Goal: Task Accomplishment & Management: Complete application form

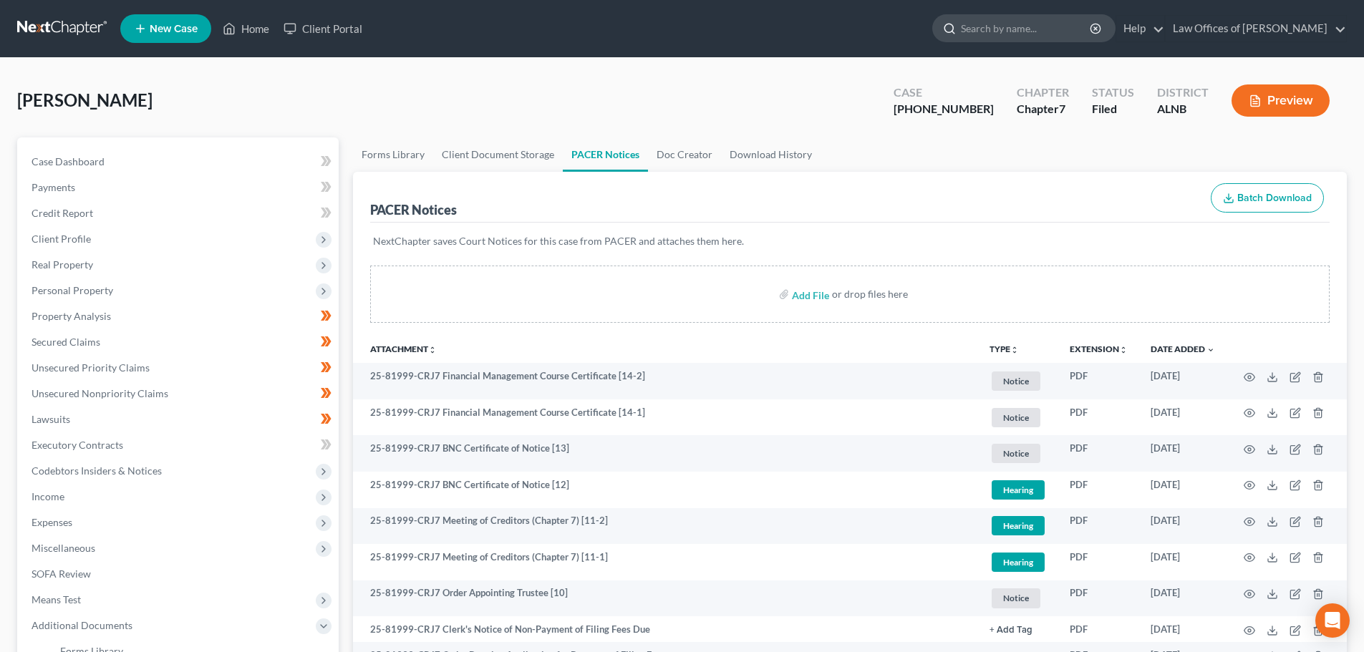
click at [1031, 29] on input "search" at bounding box center [1026, 28] width 131 height 26
click at [1053, 31] on input "search" at bounding box center [1026, 28] width 131 height 26
type input "[PERSON_NAME]"
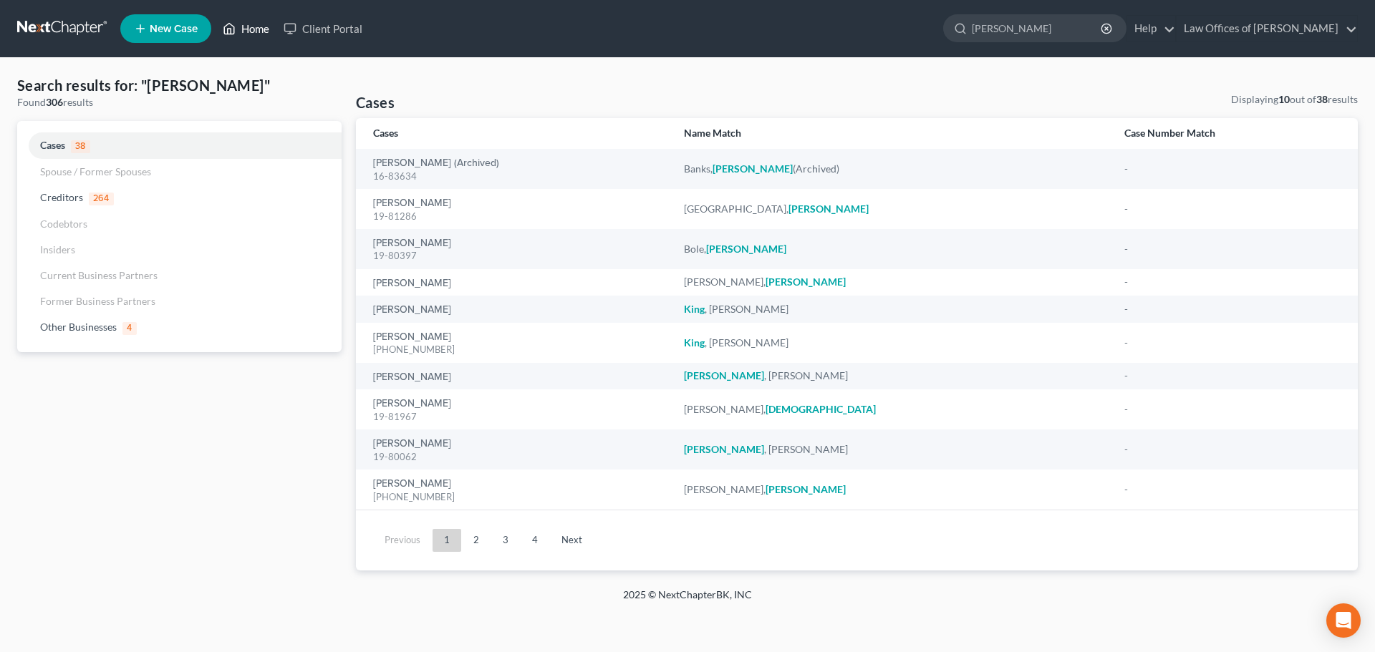
click at [259, 26] on link "Home" at bounding box center [246, 29] width 61 height 26
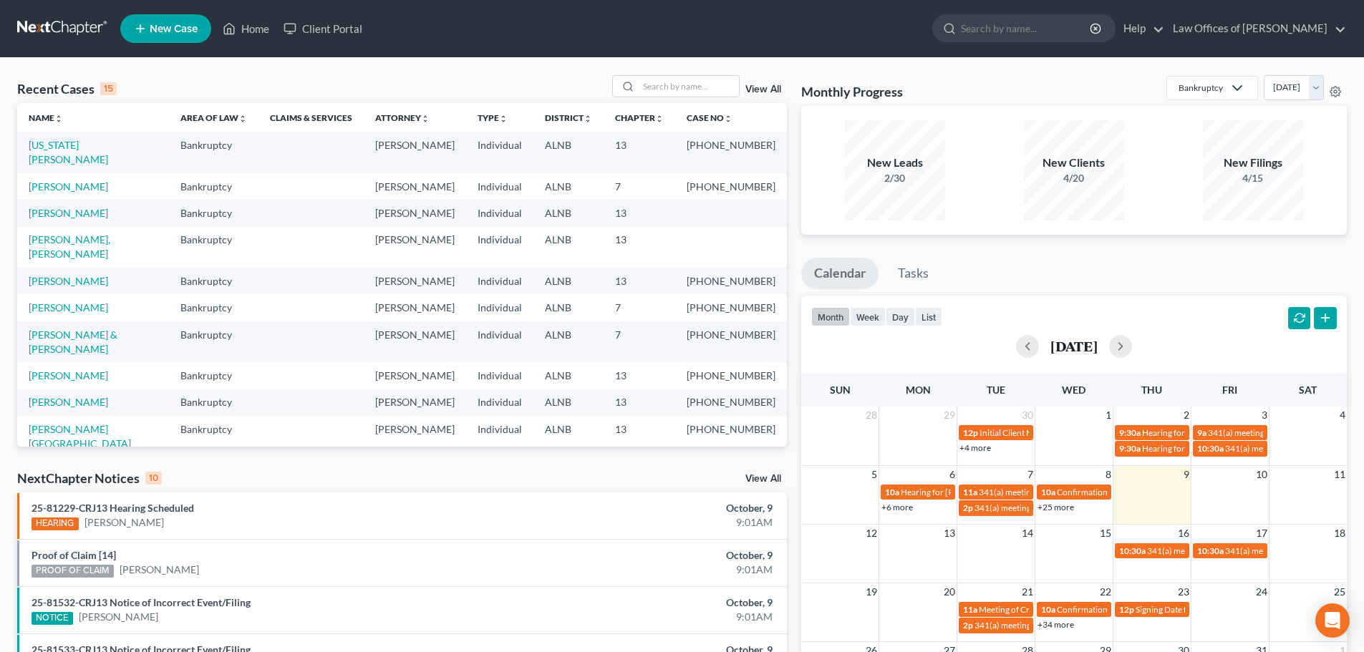
click at [169, 26] on span "New Case" at bounding box center [174, 29] width 48 height 11
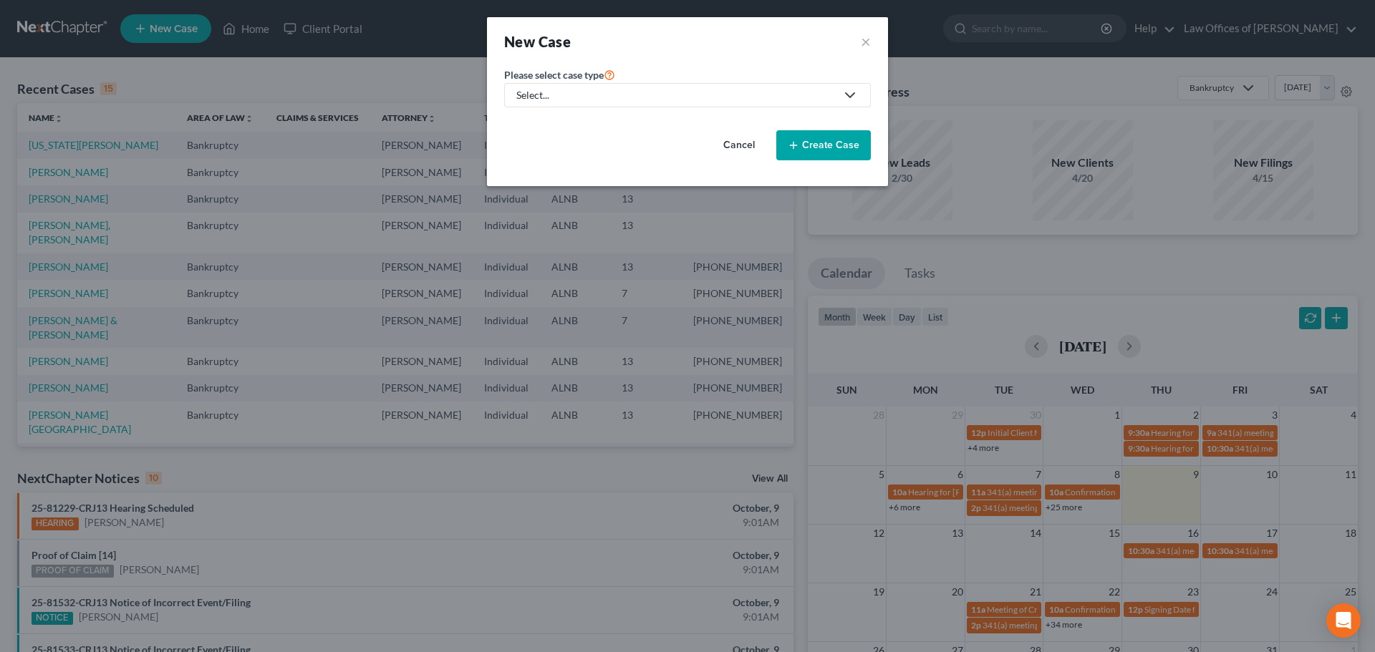
click at [776, 92] on div "Select..." at bounding box center [675, 95] width 319 height 14
click at [546, 125] on div "Bankruptcy" at bounding box center [544, 124] width 52 height 14
select select "1"
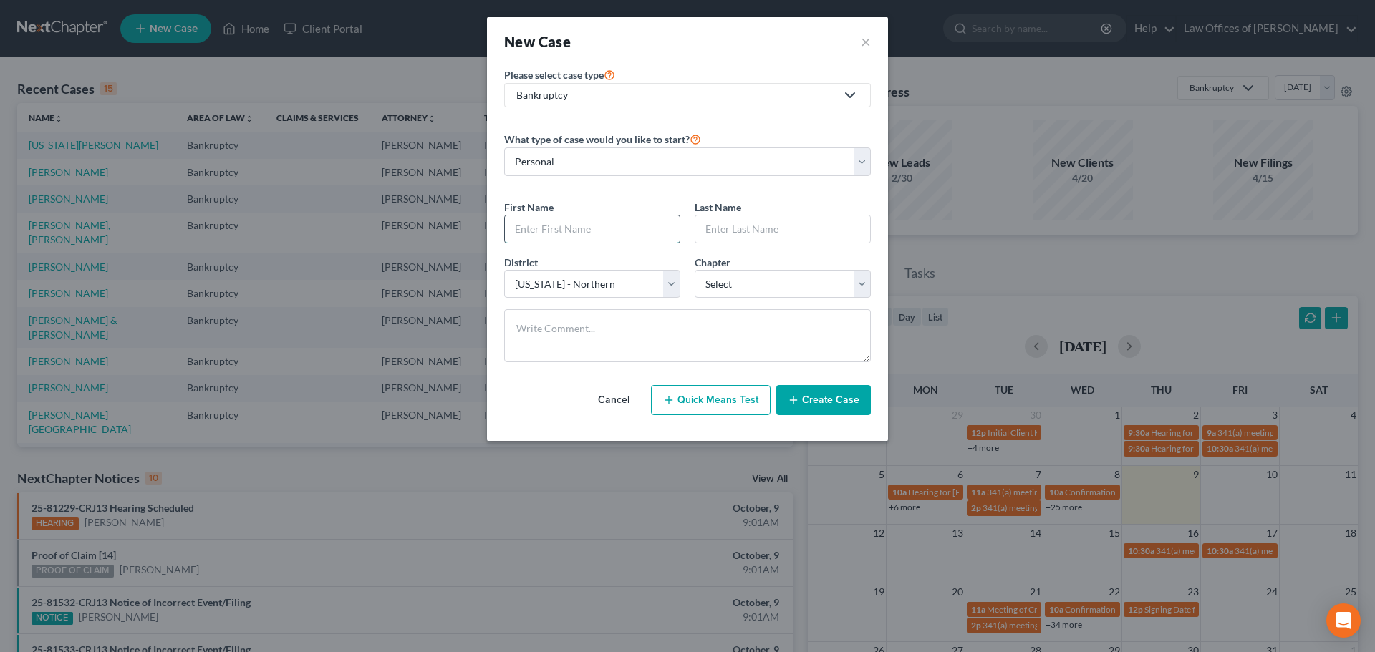
click at [626, 236] on input "text" at bounding box center [592, 229] width 175 height 27
type input "[PERSON_NAME]"
click at [765, 229] on input "text" at bounding box center [782, 229] width 175 height 27
type input "[PERSON_NAME]"
click at [863, 294] on select "Select 7 11 12 13" at bounding box center [783, 284] width 176 height 29
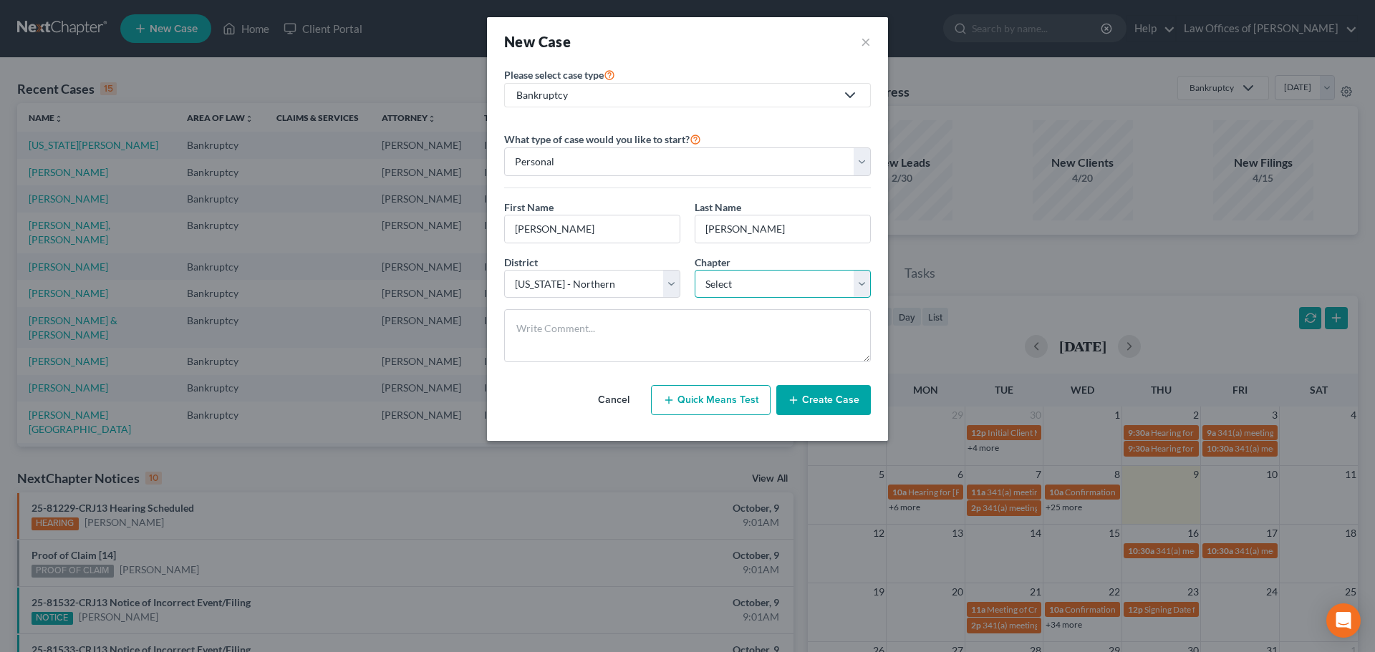
select select "0"
click at [695, 270] on select "Select 7 11 12 13" at bounding box center [783, 284] width 176 height 29
click at [839, 397] on button "Create Case" at bounding box center [823, 400] width 95 height 30
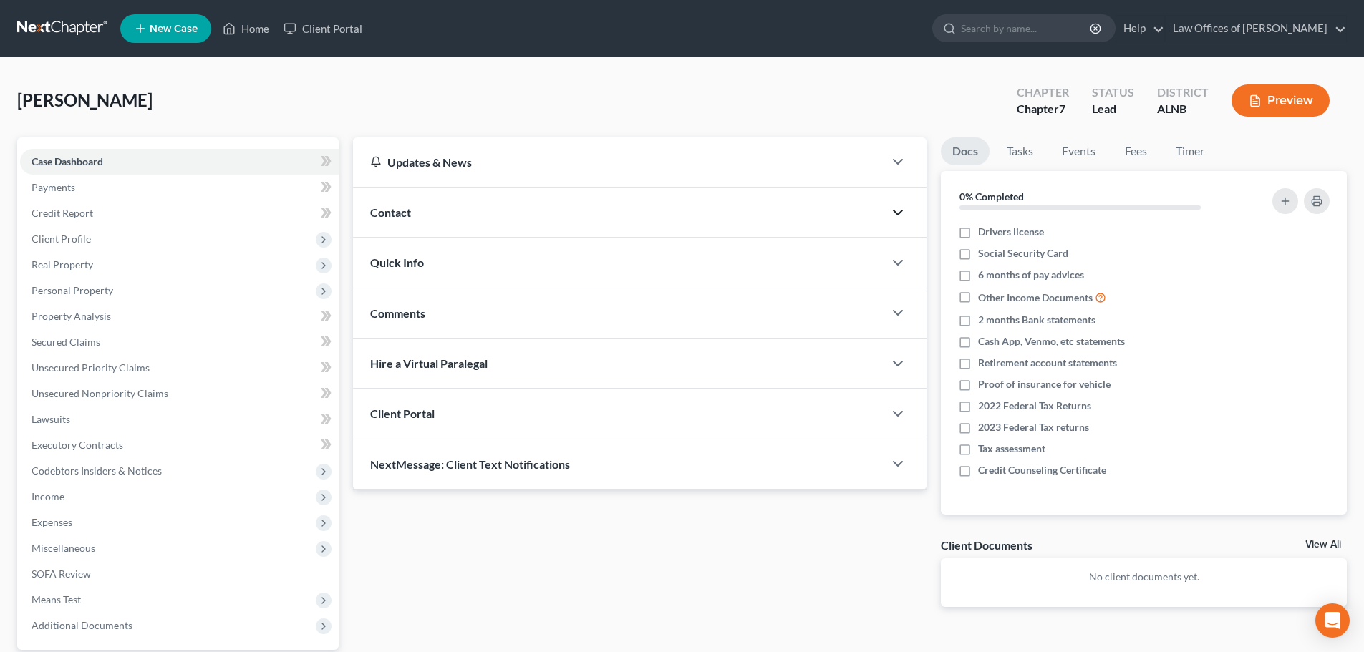
click at [897, 211] on icon "button" at bounding box center [897, 212] width 17 height 17
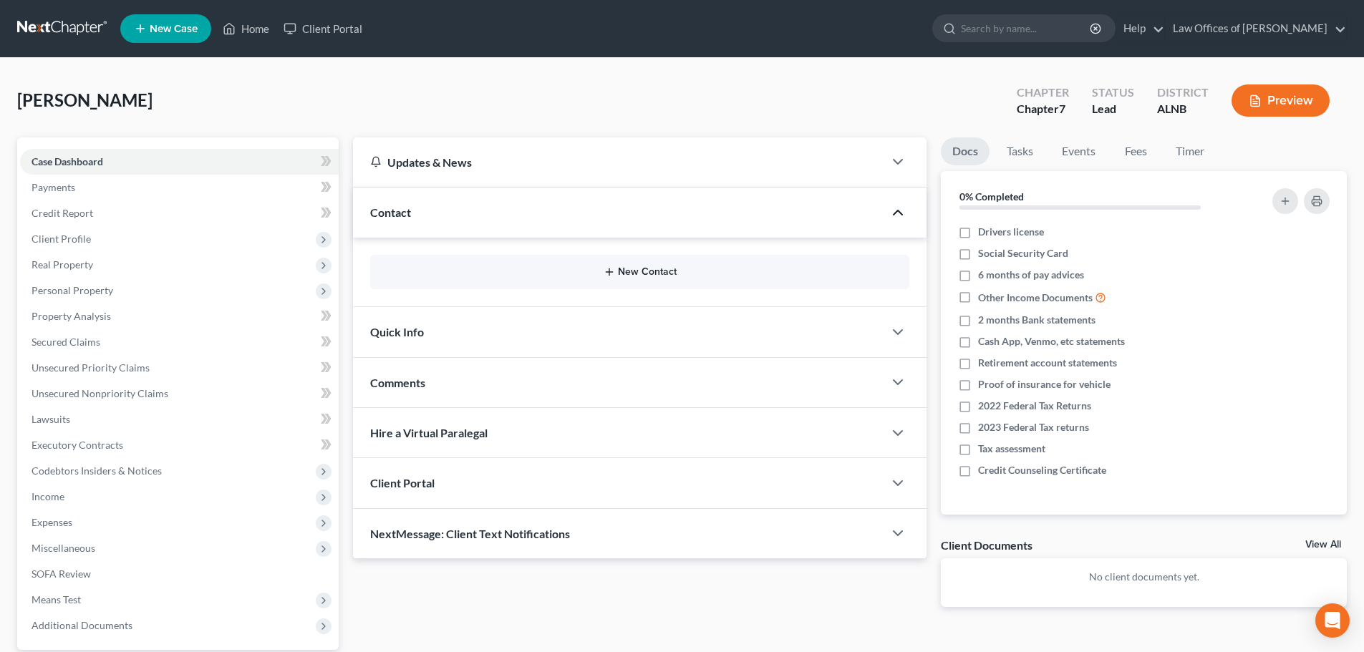
click at [654, 270] on button "New Contact" at bounding box center [640, 271] width 516 height 11
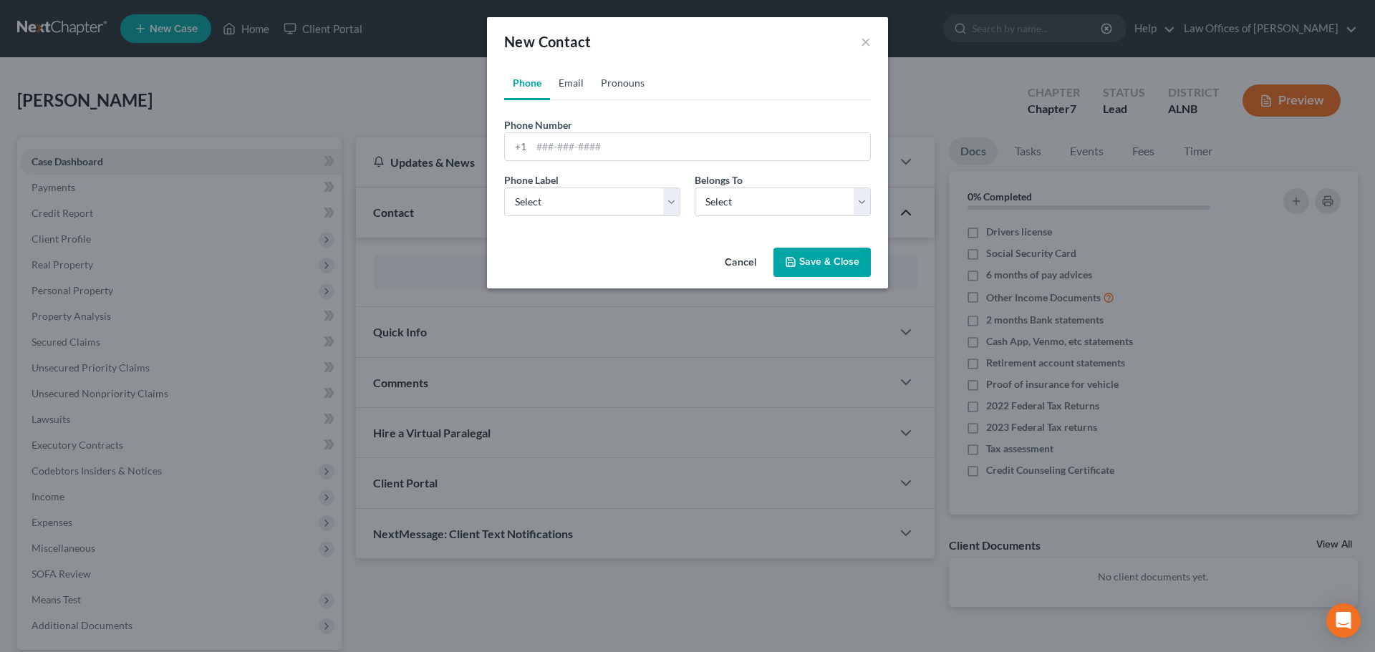
drag, startPoint x: 574, startPoint y: 86, endPoint x: 605, endPoint y: 100, distance: 33.7
click at [574, 85] on link "Email" at bounding box center [571, 83] width 42 height 34
click at [632, 155] on input "email" at bounding box center [700, 146] width 339 height 27
type input "[EMAIL_ADDRESS][DOMAIN_NAME]"
click at [674, 204] on select "Select Home Work Other" at bounding box center [592, 202] width 176 height 29
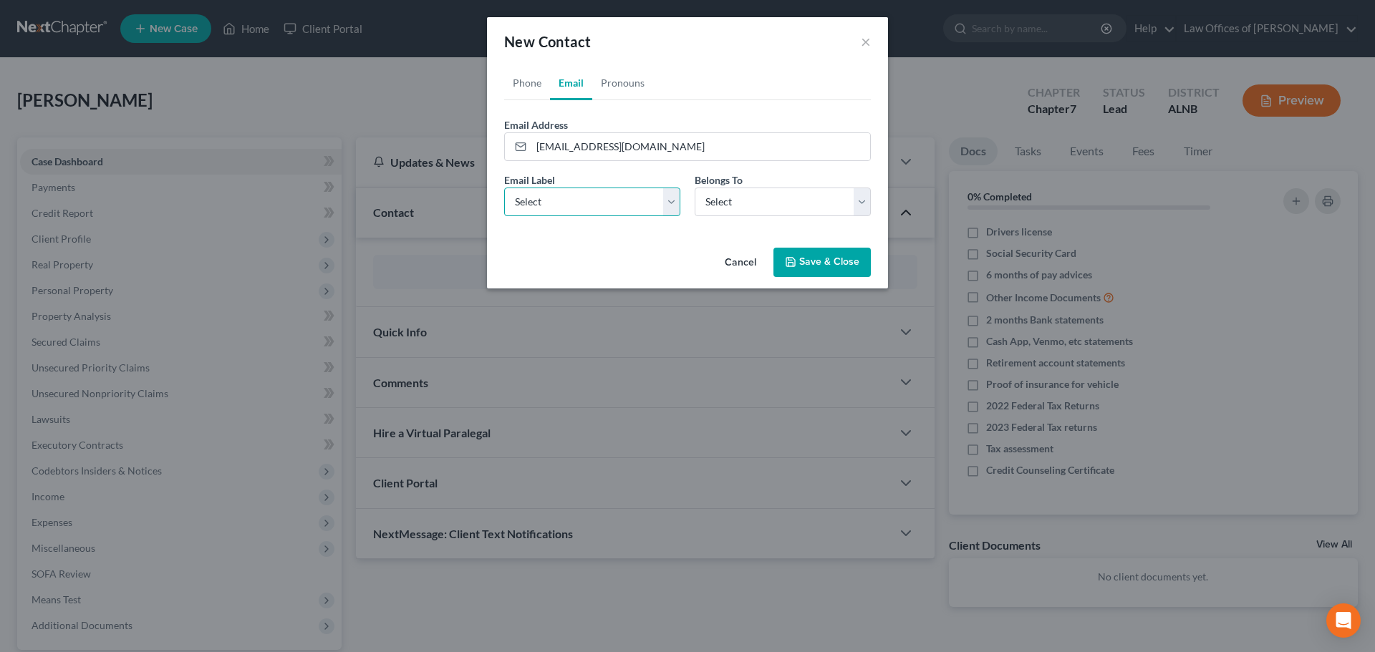
select select "0"
click at [504, 188] on select "Select Home Work Other" at bounding box center [592, 202] width 176 height 29
click at [865, 205] on select "Select Client Other" at bounding box center [783, 202] width 176 height 29
select select "0"
click at [695, 188] on select "Select Client Other" at bounding box center [783, 202] width 176 height 29
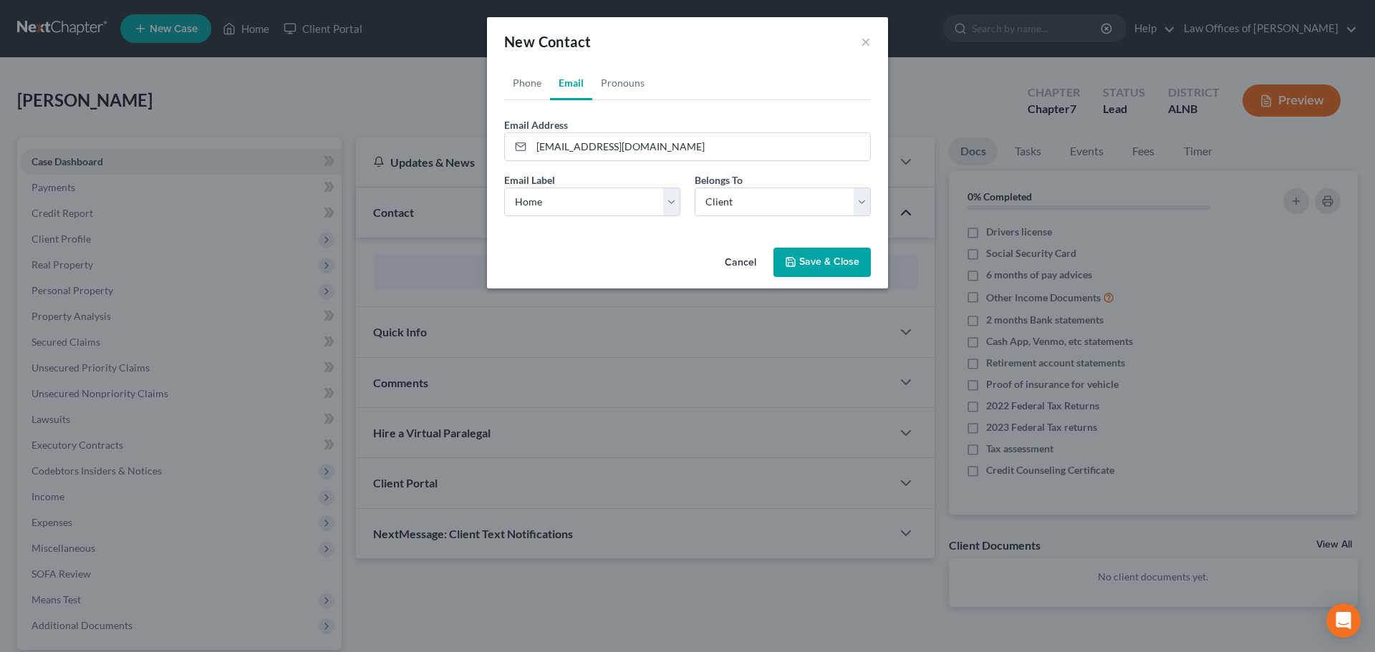
click at [819, 263] on button "Save & Close" at bounding box center [821, 263] width 97 height 30
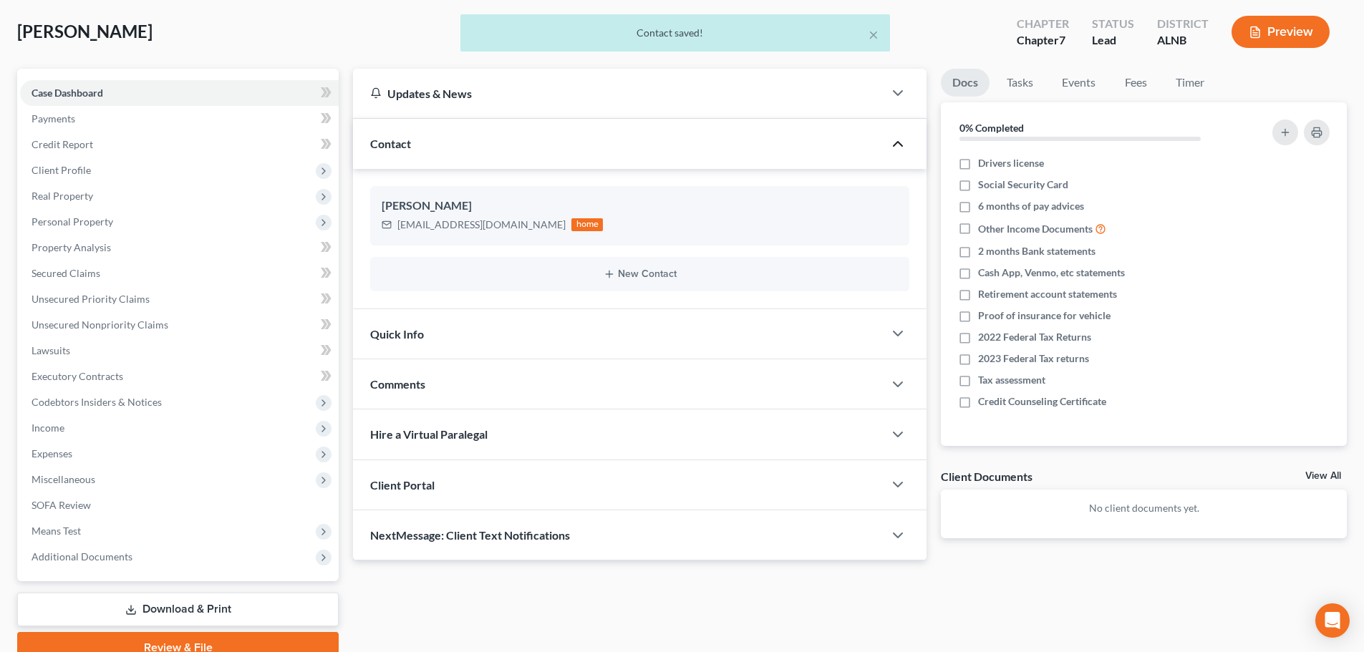
scroll to position [135, 0]
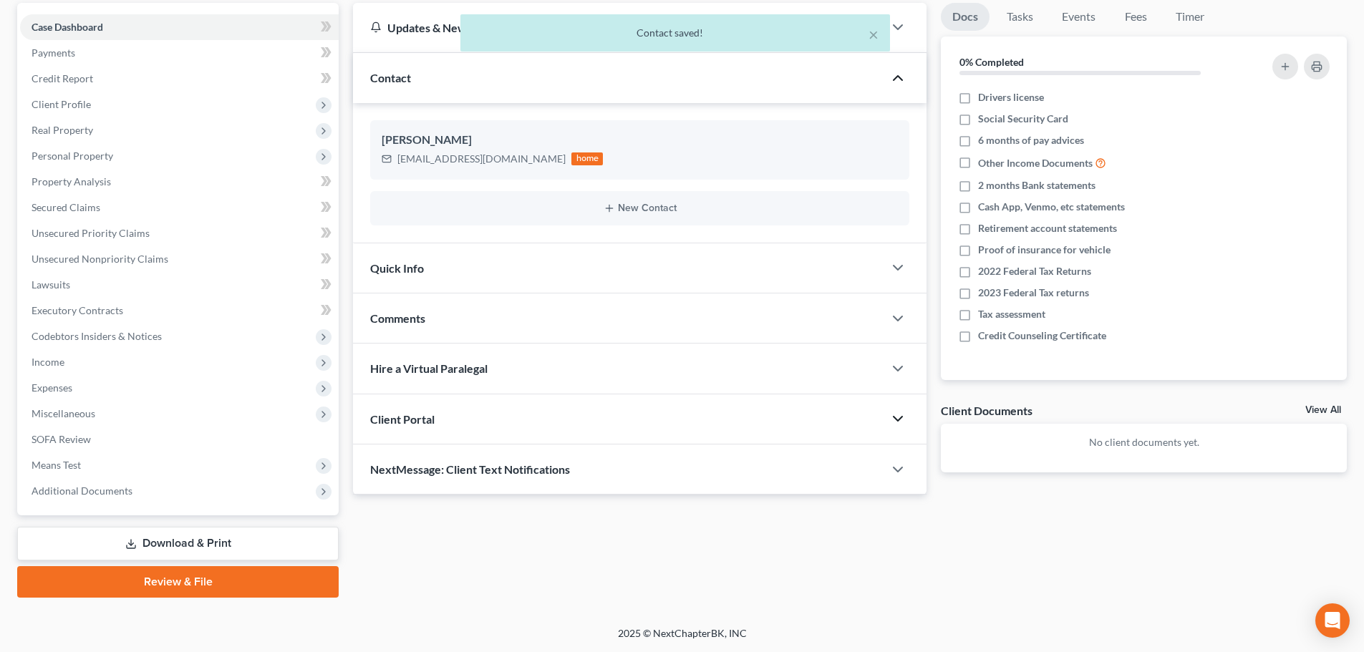
click at [902, 416] on icon "button" at bounding box center [897, 418] width 17 height 17
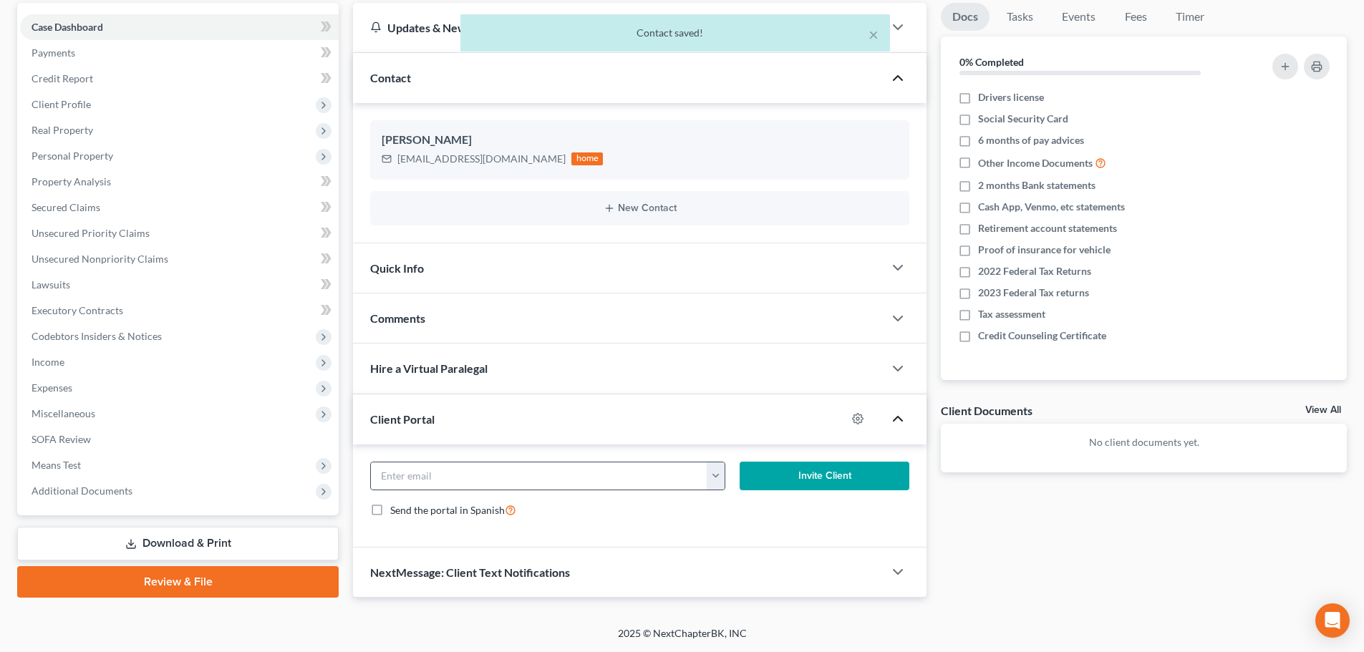
click at [713, 481] on button "button" at bounding box center [716, 476] width 18 height 27
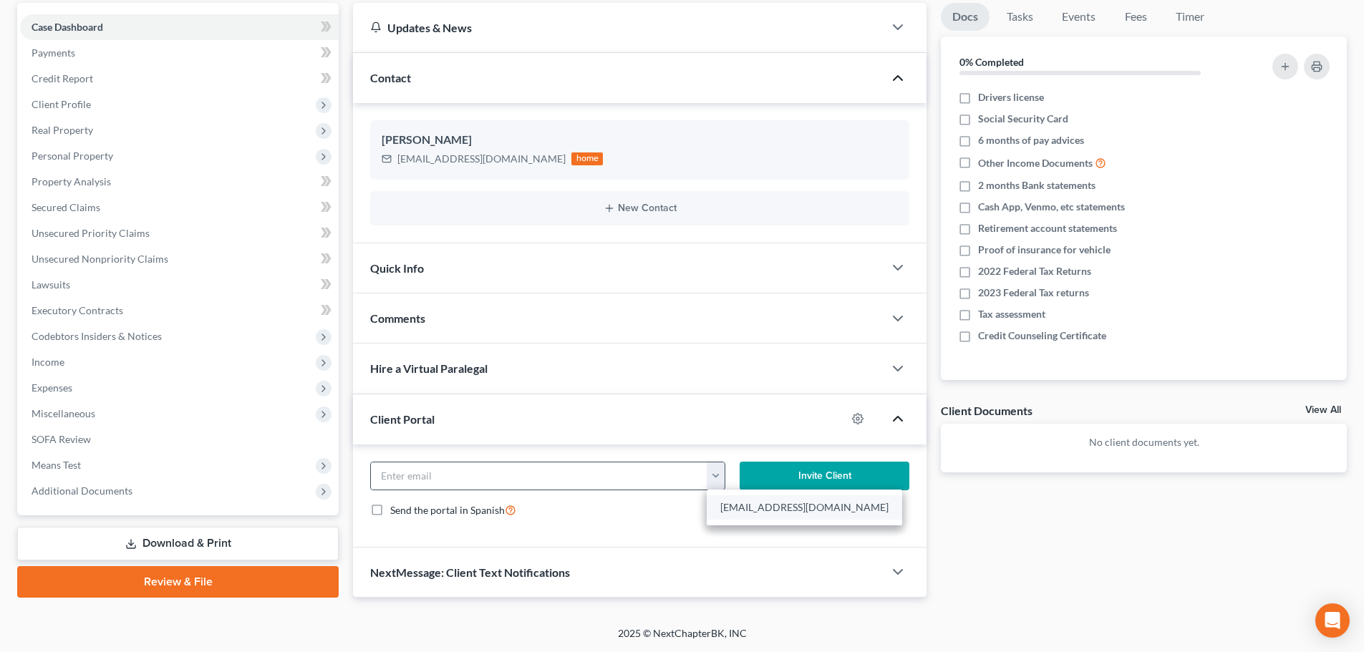
click at [725, 506] on link "[EMAIL_ADDRESS][DOMAIN_NAME]" at bounding box center [804, 508] width 195 height 24
type input "[EMAIL_ADDRESS][DOMAIN_NAME]"
click at [835, 477] on button "Invite Client" at bounding box center [825, 476] width 170 height 29
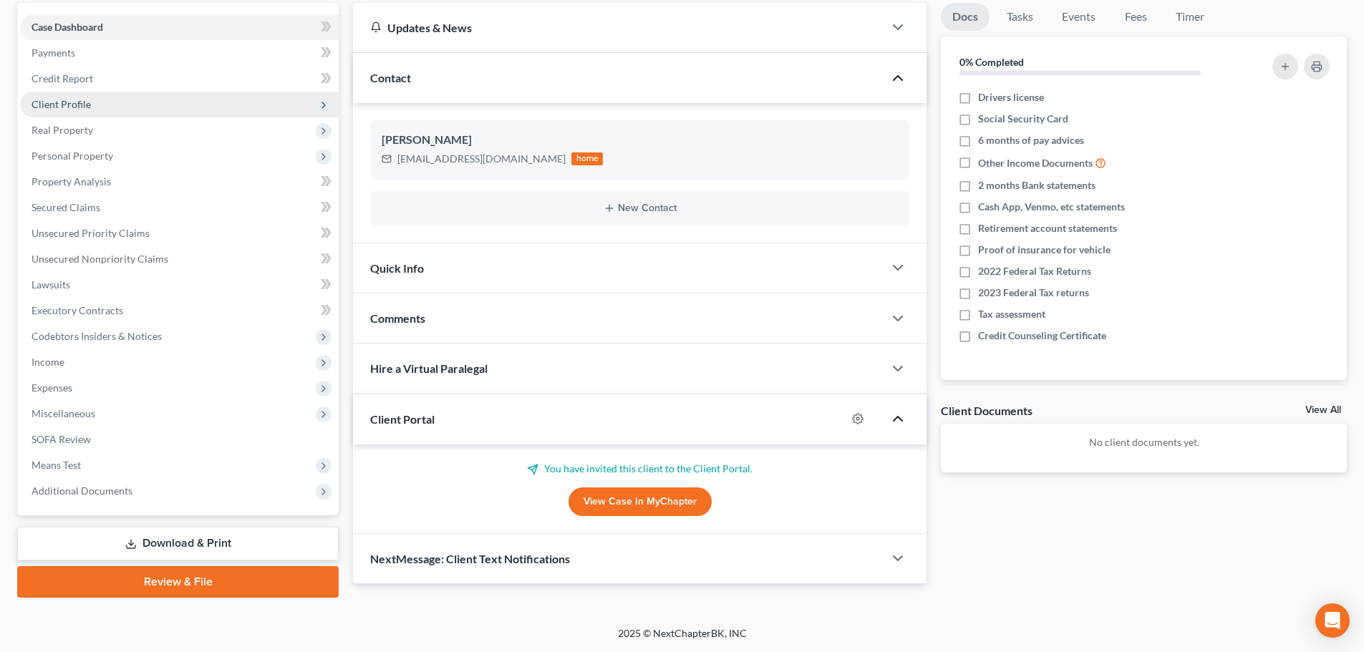
click at [113, 107] on span "Client Profile" at bounding box center [179, 105] width 319 height 26
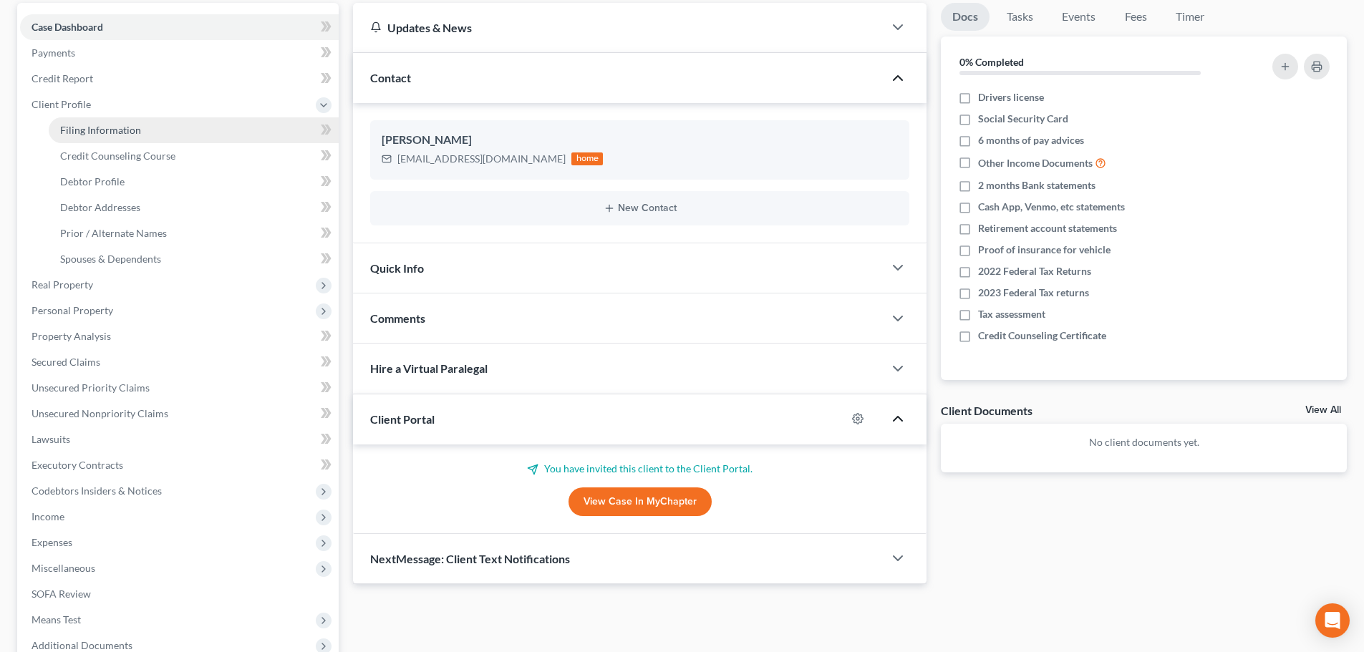
click at [113, 132] on span "Filing Information" at bounding box center [100, 130] width 81 height 12
select select "1"
select select "0"
select select "1"
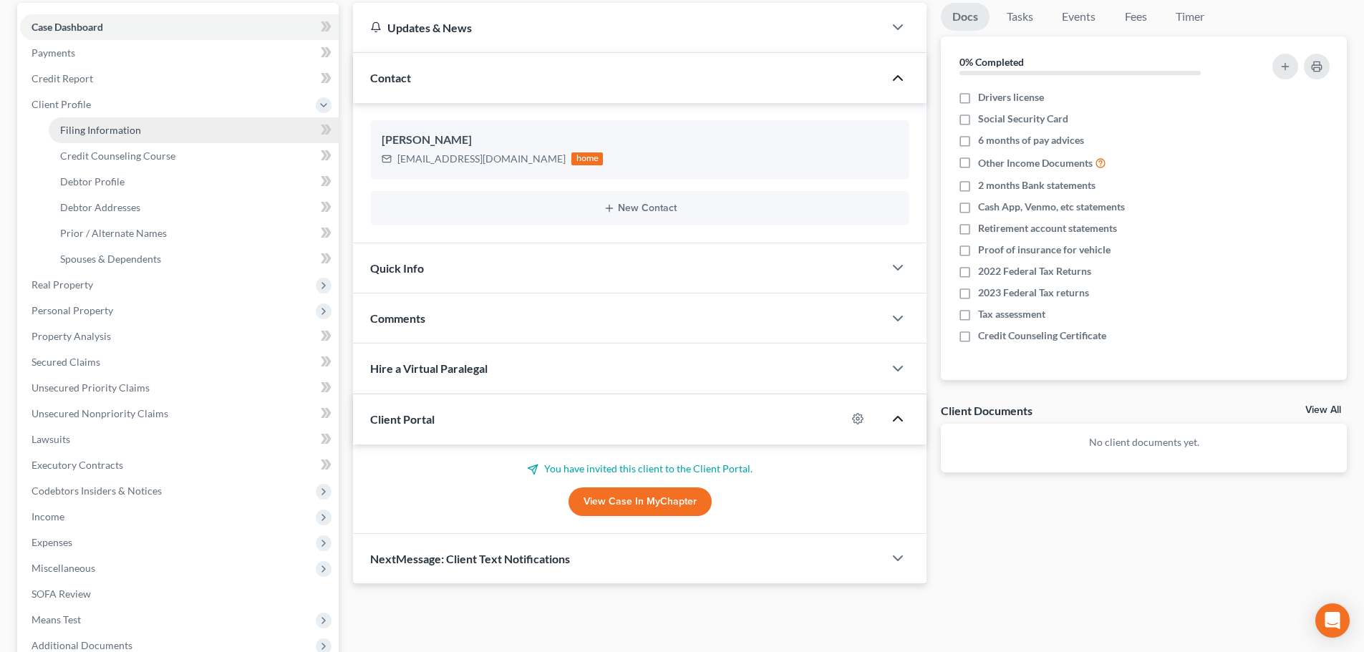
select select "0"
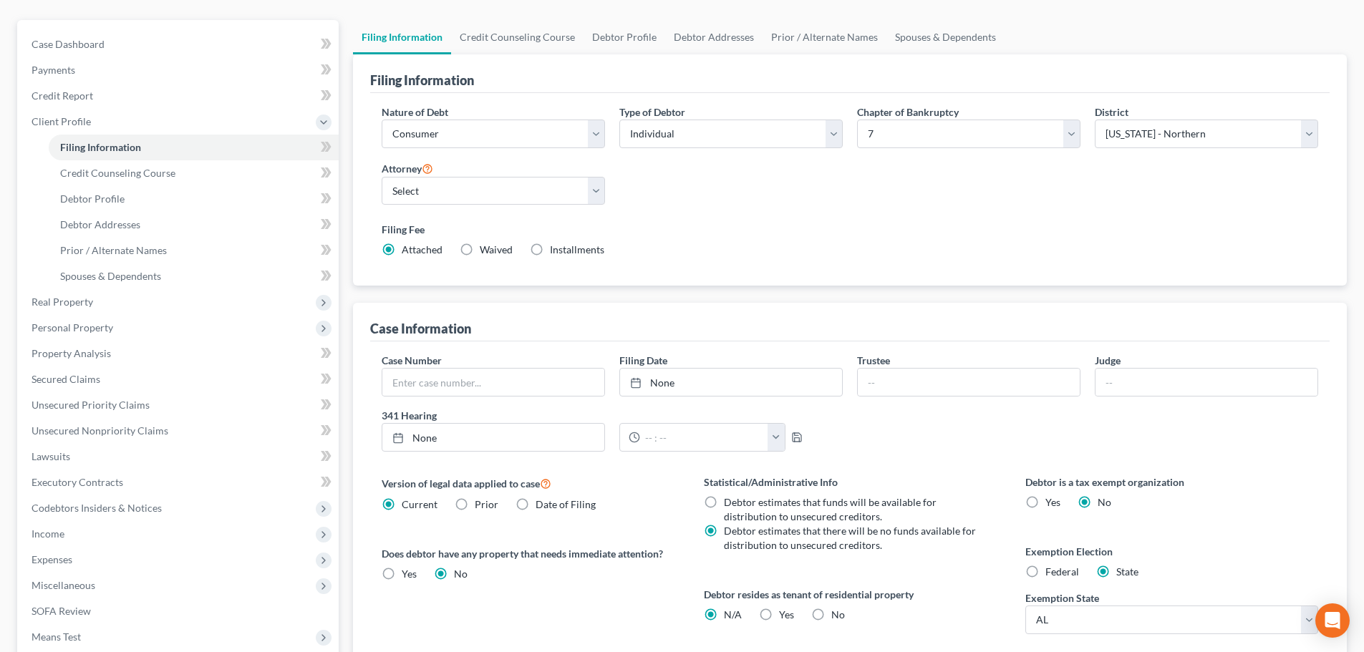
scroll to position [77, 0]
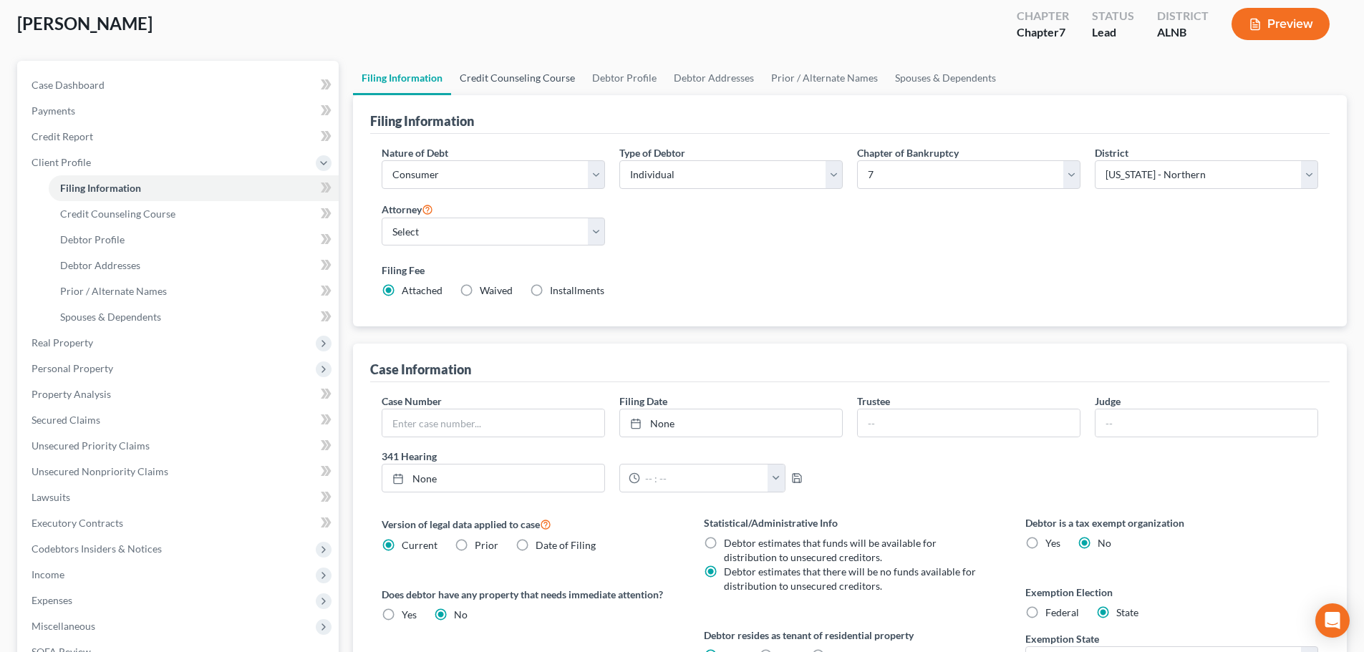
click at [489, 79] on link "Credit Counseling Course" at bounding box center [517, 78] width 132 height 34
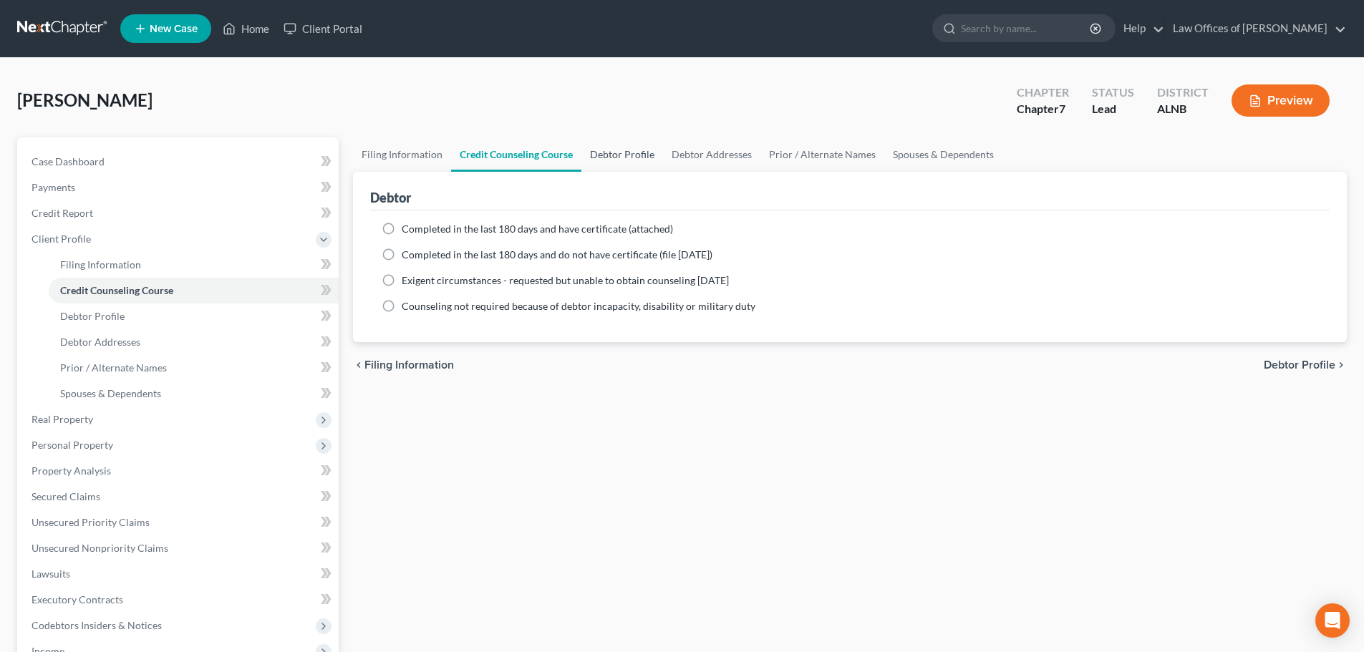
click at [605, 158] on link "Debtor Profile" at bounding box center [622, 154] width 82 height 34
select select "0"
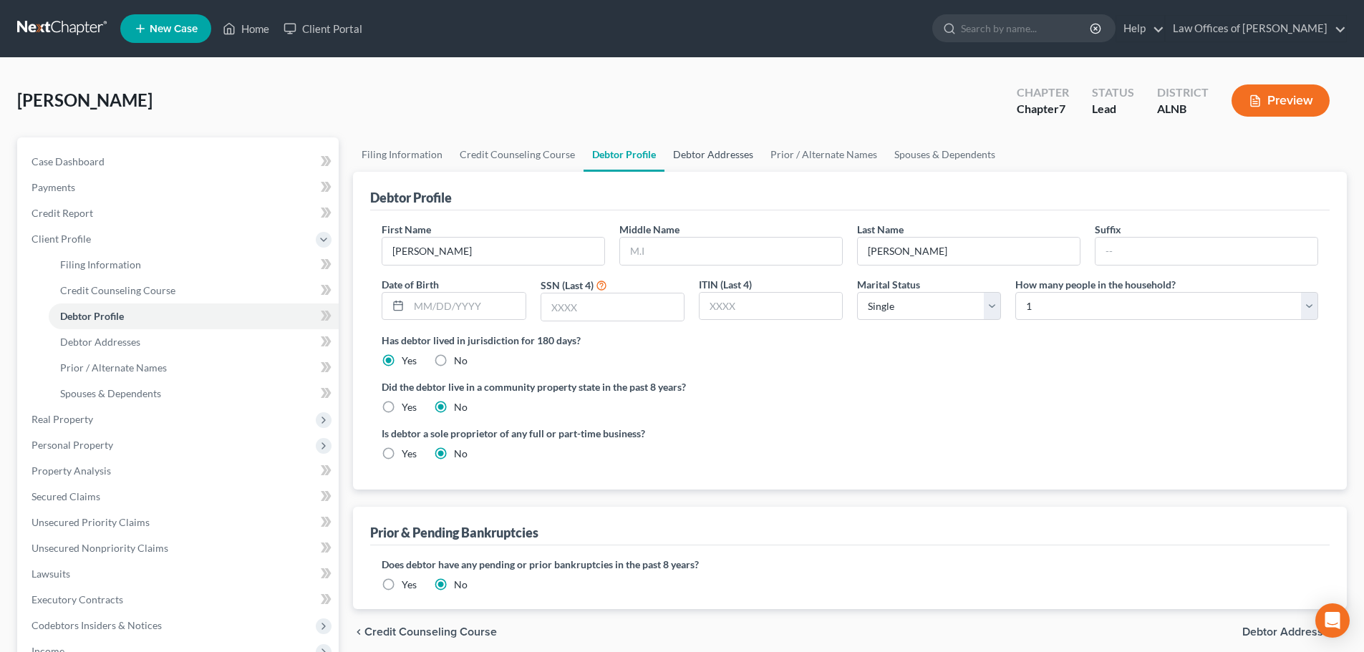
click at [681, 156] on link "Debtor Addresses" at bounding box center [713, 154] width 97 height 34
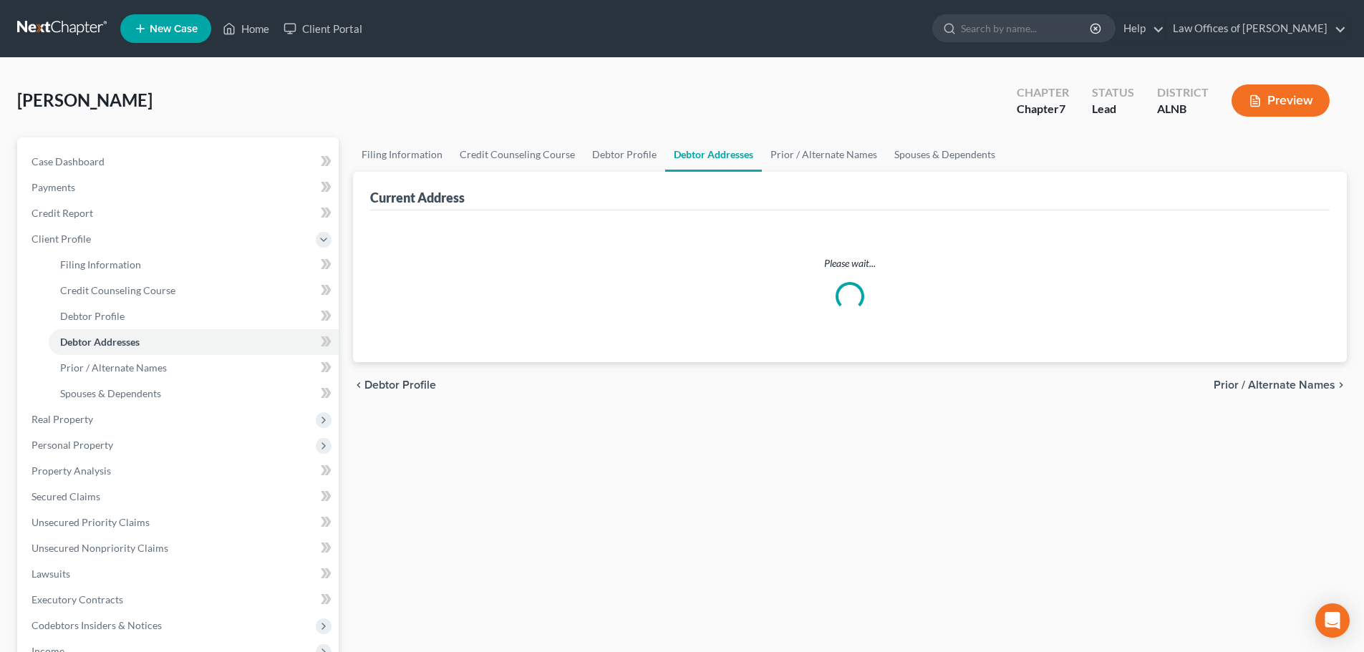
select select "0"
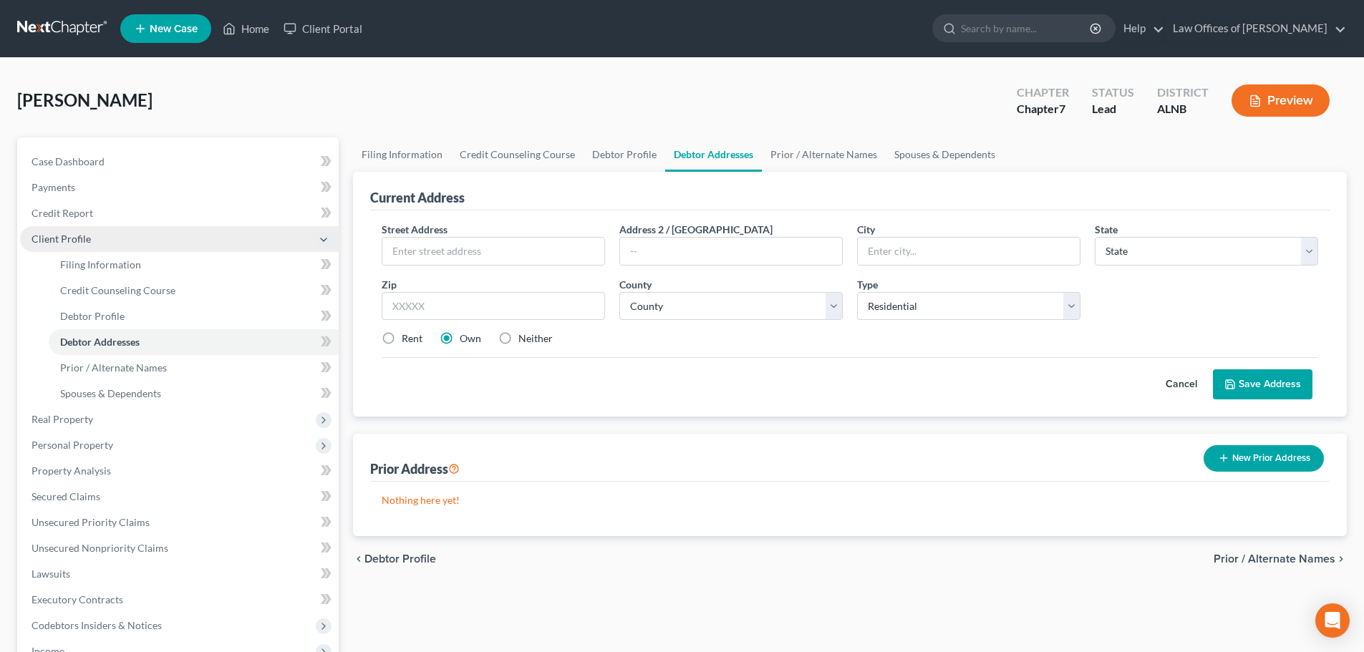
click at [325, 241] on icon at bounding box center [323, 239] width 11 height 11
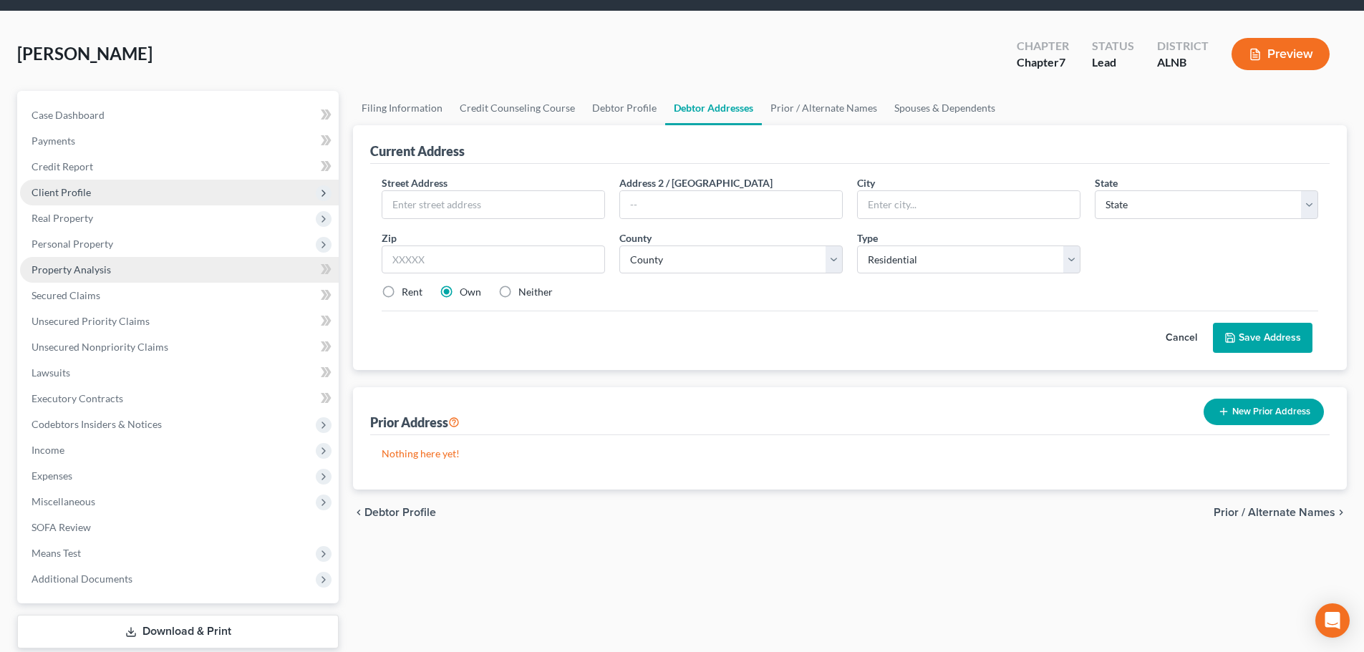
scroll to position [72, 0]
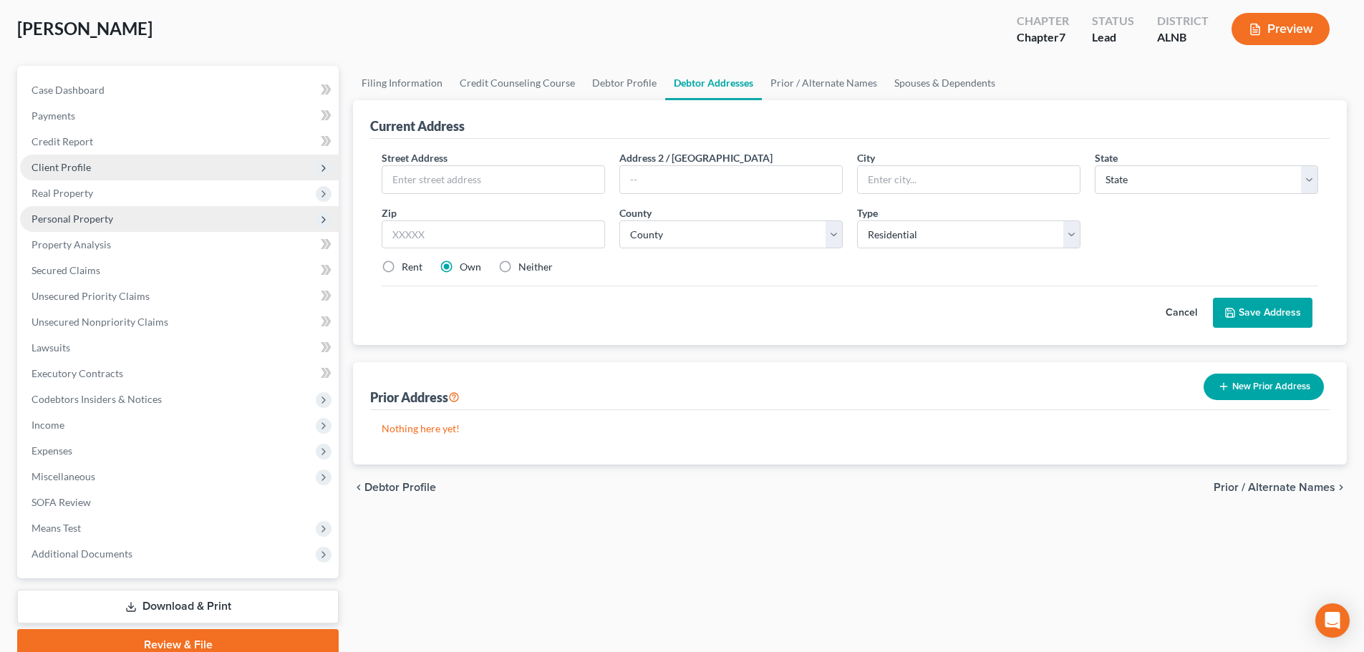
click at [149, 216] on span "Personal Property" at bounding box center [179, 219] width 319 height 26
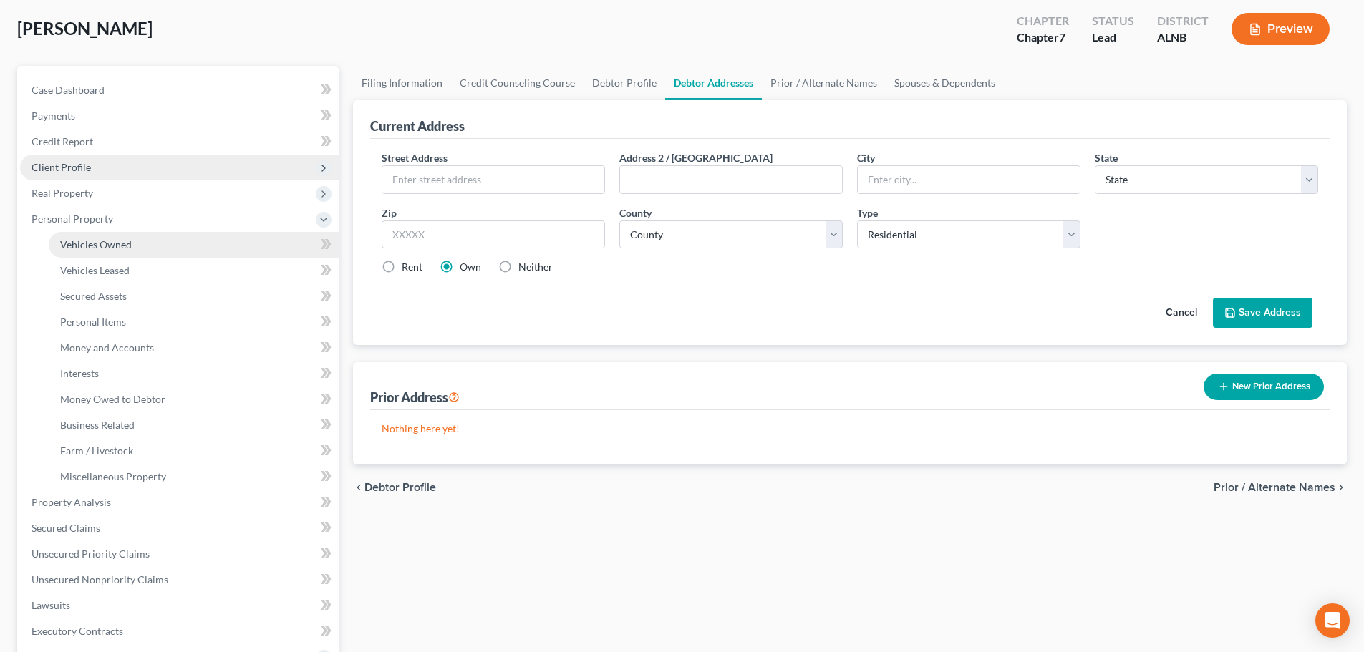
click at [148, 241] on link "Vehicles Owned" at bounding box center [194, 245] width 290 height 26
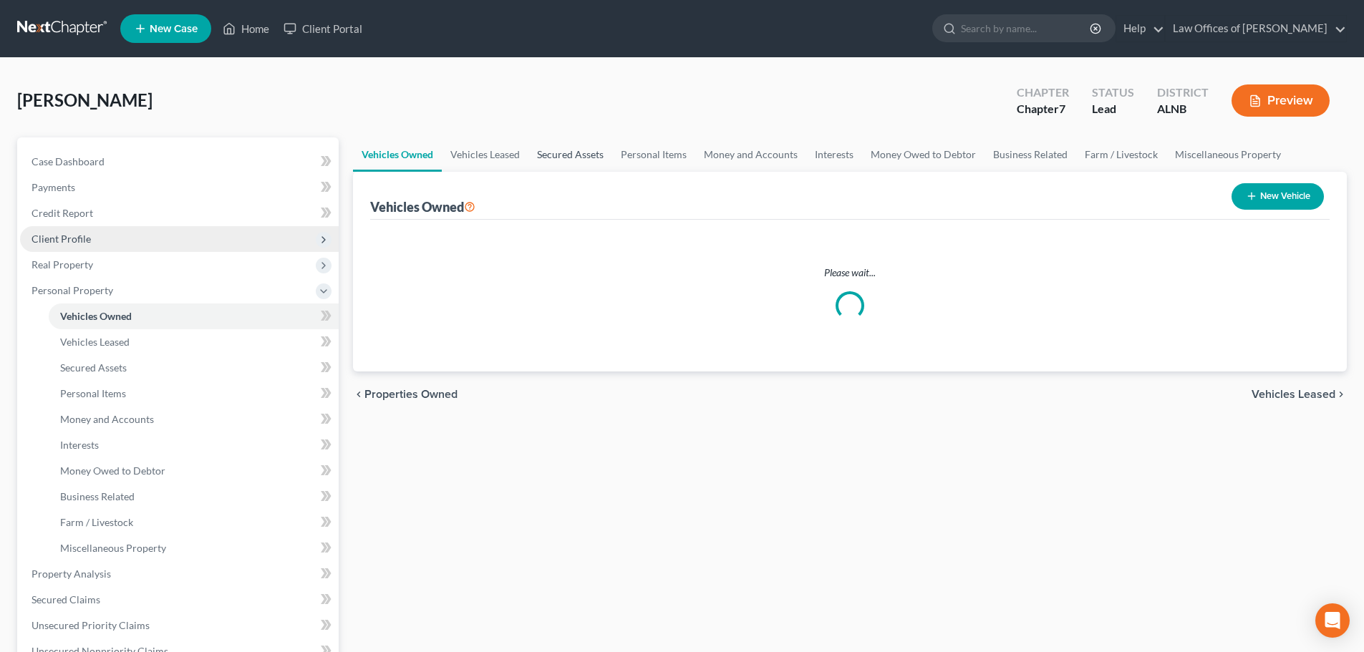
click at [561, 156] on link "Secured Assets" at bounding box center [570, 154] width 84 height 34
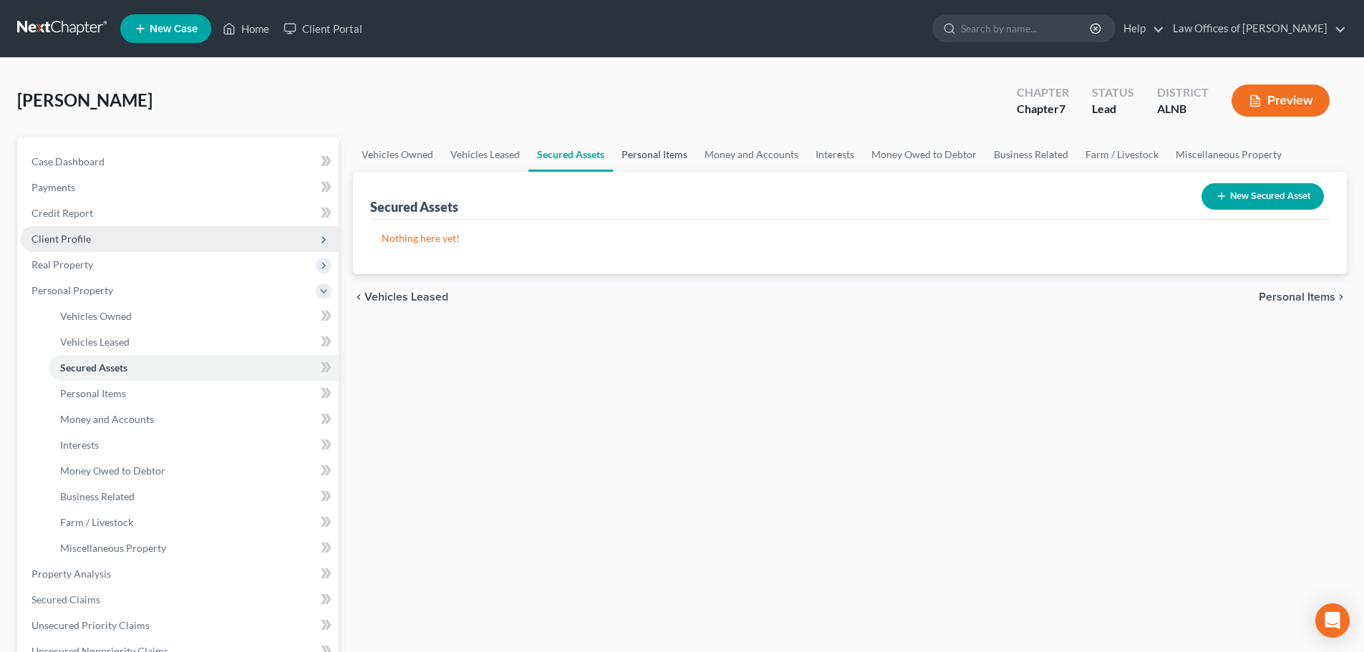
click at [642, 151] on link "Personal Items" at bounding box center [654, 154] width 83 height 34
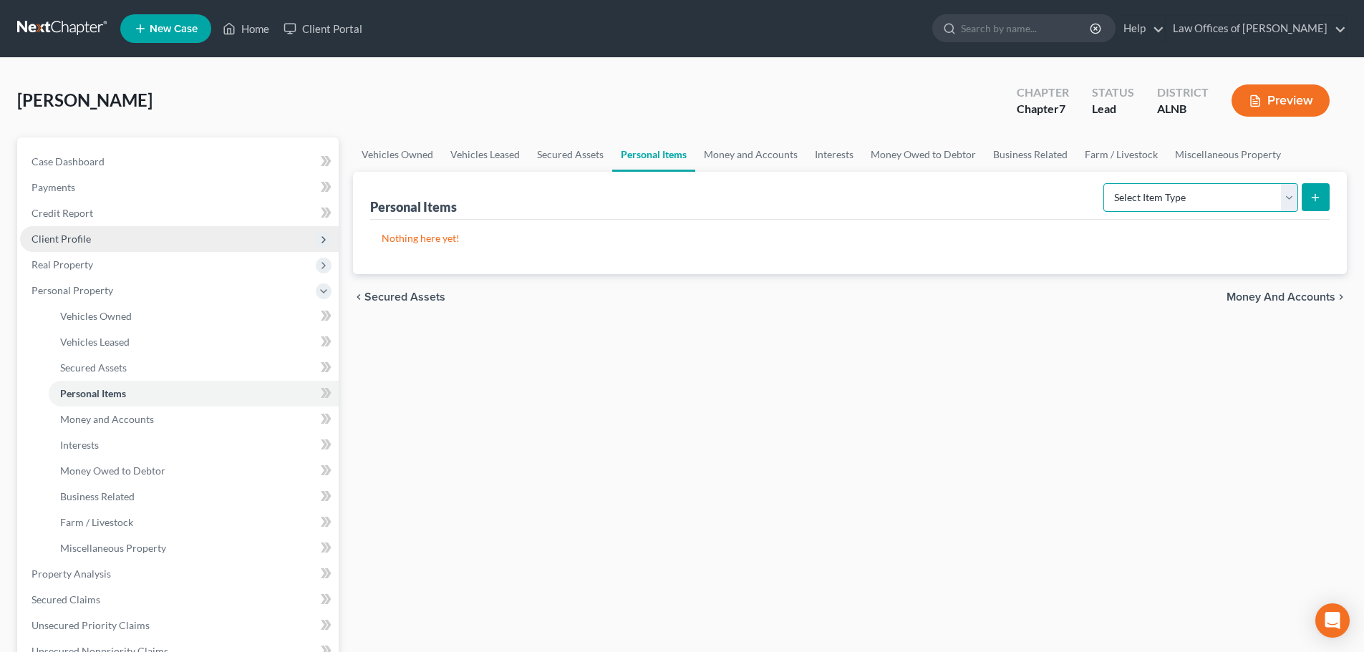
click at [1292, 202] on select "Select Item Type Clothing (A/B: 11) Collectibles Of Value (A/B: 8) Electronics …" at bounding box center [1201, 197] width 195 height 29
select select "clothing"
click at [1106, 183] on select "Select Item Type Clothing (A/B: 11) Collectibles Of Value (A/B: 8) Electronics …" at bounding box center [1201, 197] width 195 height 29
click at [1314, 202] on icon "submit" at bounding box center [1315, 197] width 11 height 11
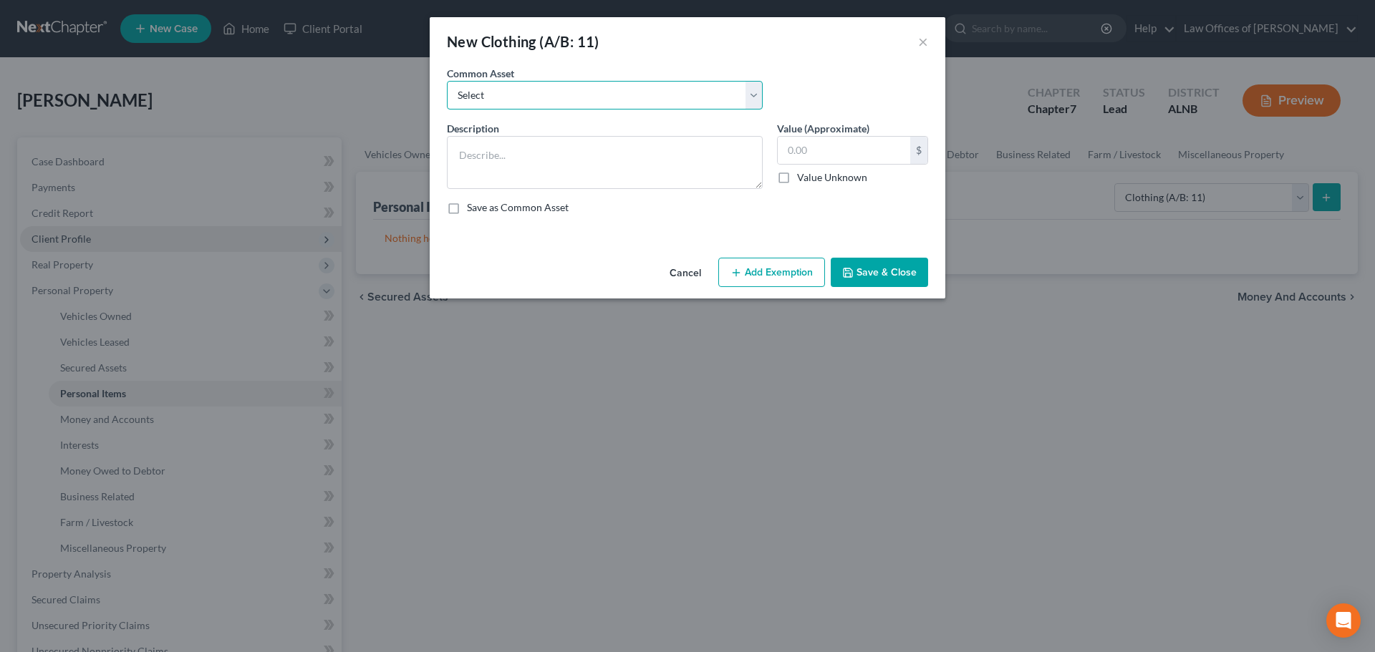
click at [753, 93] on select "Select Clothing and personal" at bounding box center [605, 95] width 316 height 29
select select "0"
click at [447, 81] on select "Select Clothing and personal" at bounding box center [605, 95] width 316 height 29
type textarea "Clothing and personal"
type input "300.00"
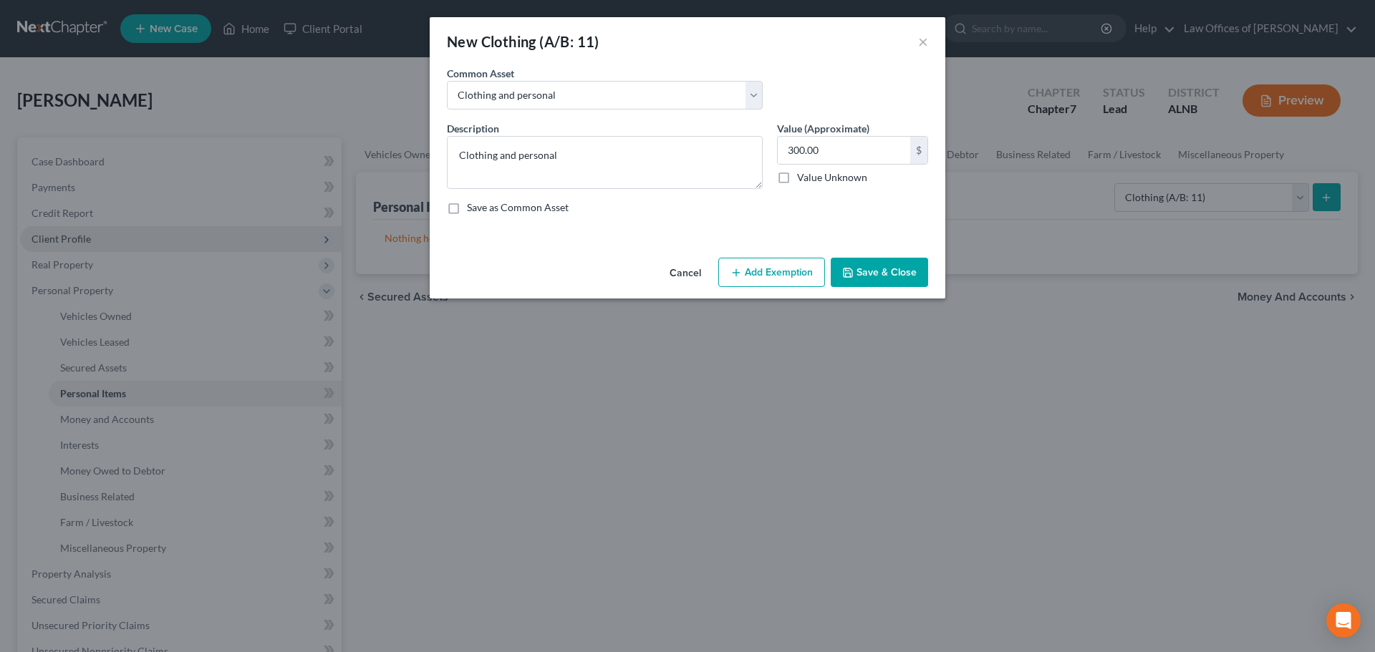
click at [685, 272] on button "Cancel" at bounding box center [685, 273] width 54 height 29
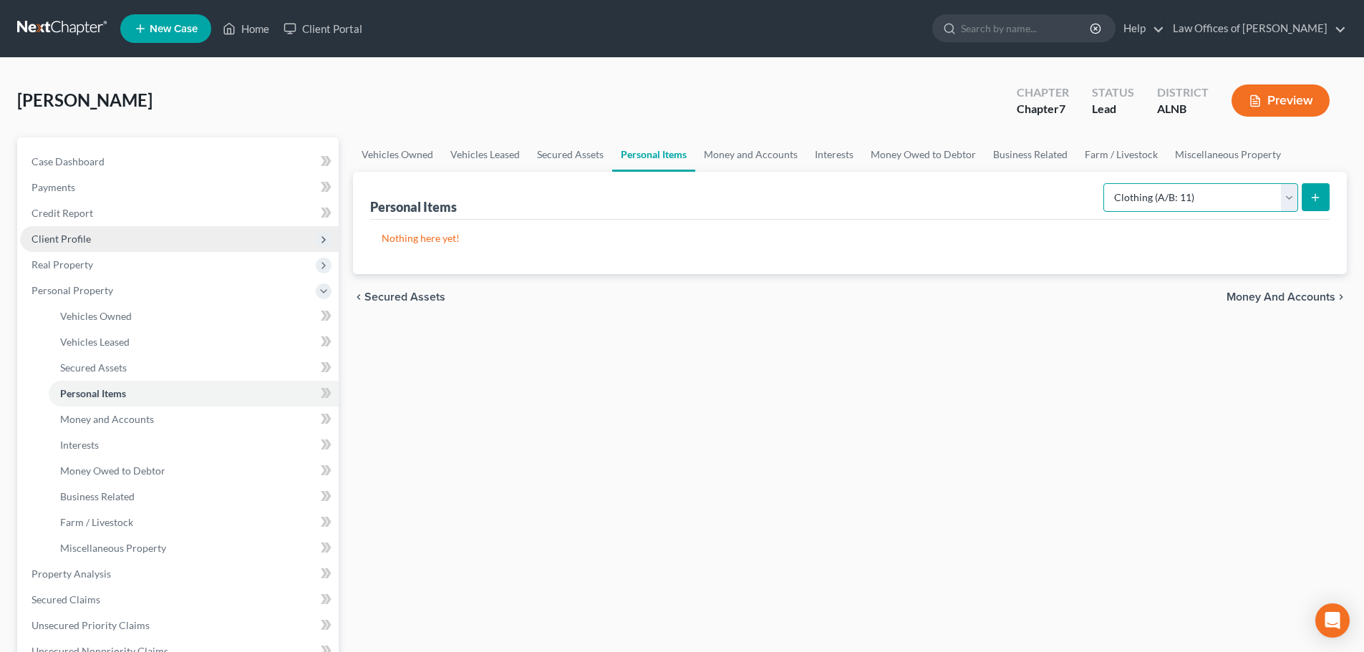
click at [1290, 199] on select "Select Item Type Clothing (A/B: 11) Collectibles Of Value (A/B: 8) Electronics …" at bounding box center [1201, 197] width 195 height 29
click at [769, 153] on link "Money and Accounts" at bounding box center [750, 154] width 111 height 34
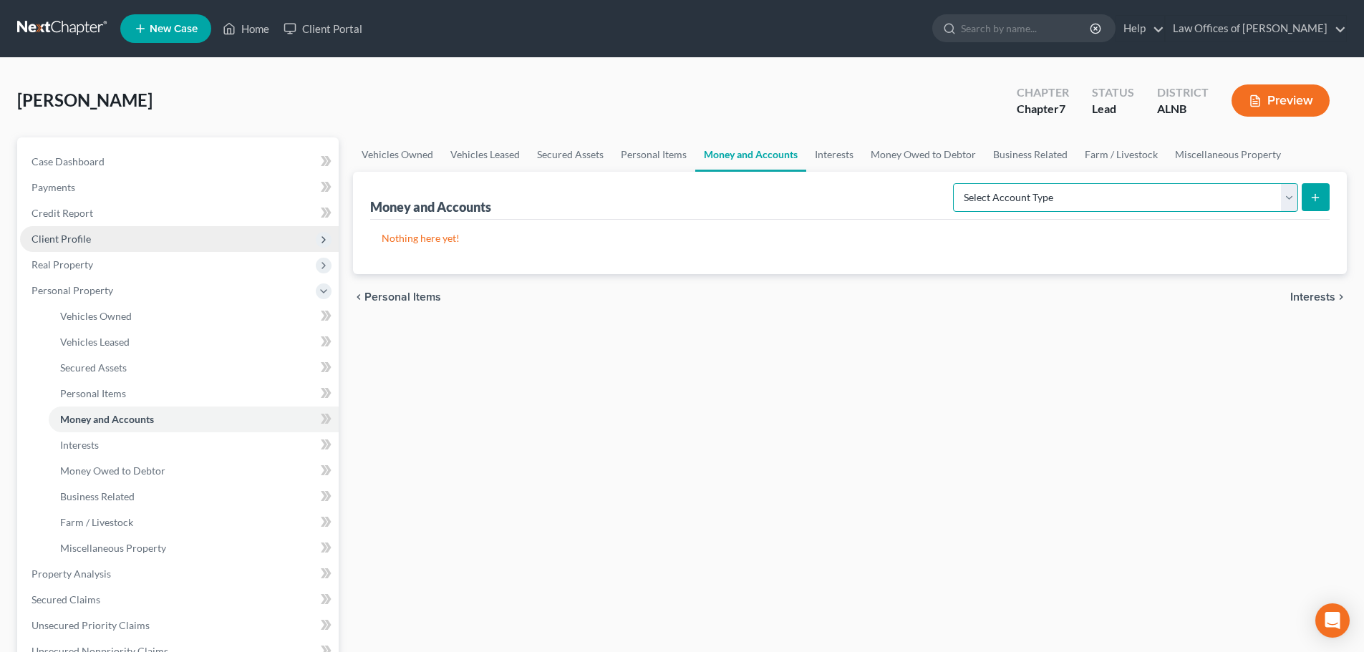
click at [1288, 188] on select "Select Account Type Brokerage (A/B: 18, SOFA: 20) Cash on Hand (A/B: 16) Certif…" at bounding box center [1125, 197] width 345 height 29
click at [840, 156] on link "Interests" at bounding box center [834, 154] width 56 height 34
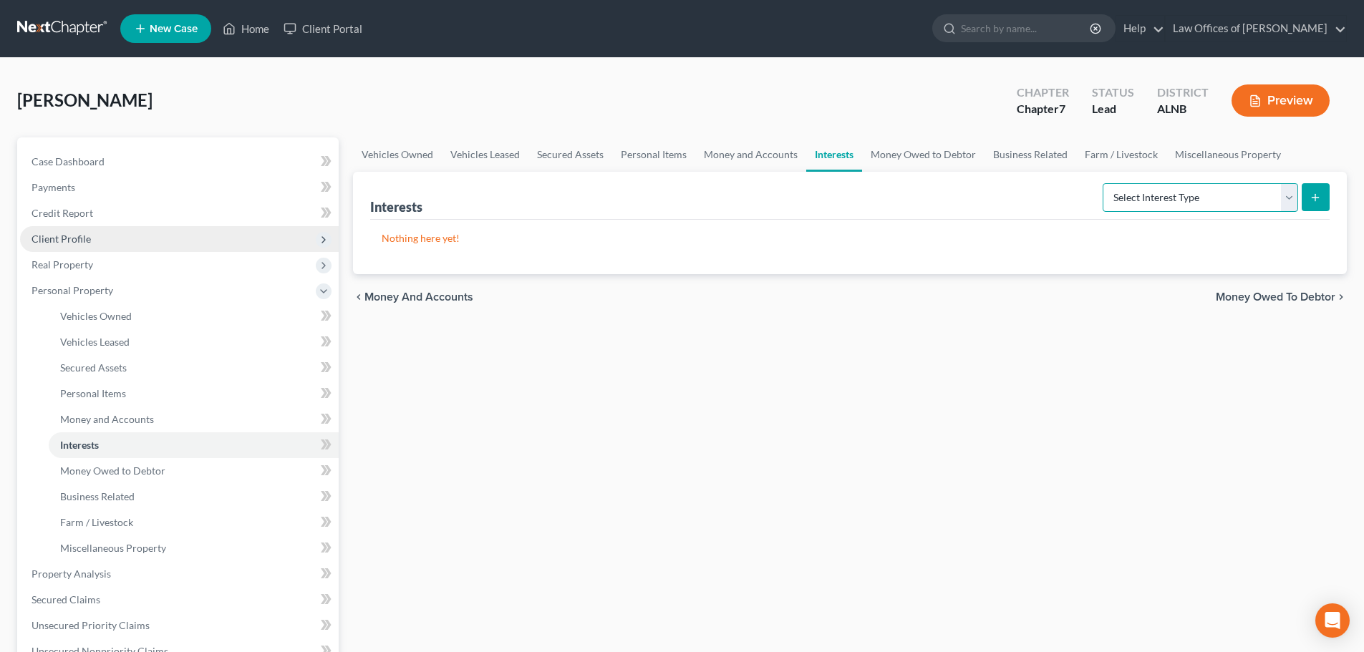
click at [1288, 196] on select "Select Interest Type 401K (A/B: 21) Annuity (A/B: 23) Bond (A/B: 18) Education …" at bounding box center [1200, 197] width 195 height 29
click at [917, 155] on link "Money Owed to Debtor" at bounding box center [923, 154] width 122 height 34
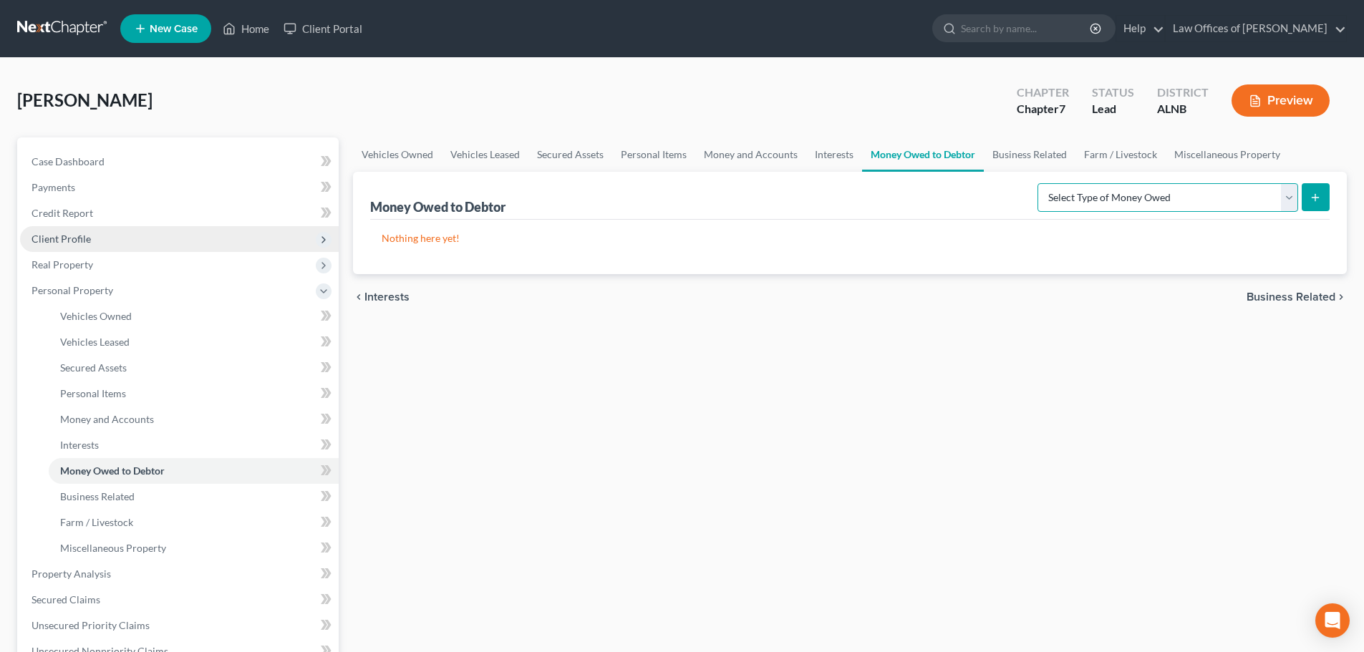
click at [1295, 200] on select "Select Type of Money Owed Accounts Receivable (A/B: 38) Alimony (A/B: 29) Child…" at bounding box center [1168, 197] width 261 height 29
click at [873, 108] on div "[PERSON_NAME] Upgraded Chapter Chapter 7 Status Lead District [GEOGRAPHIC_DATA]…" at bounding box center [682, 106] width 1330 height 62
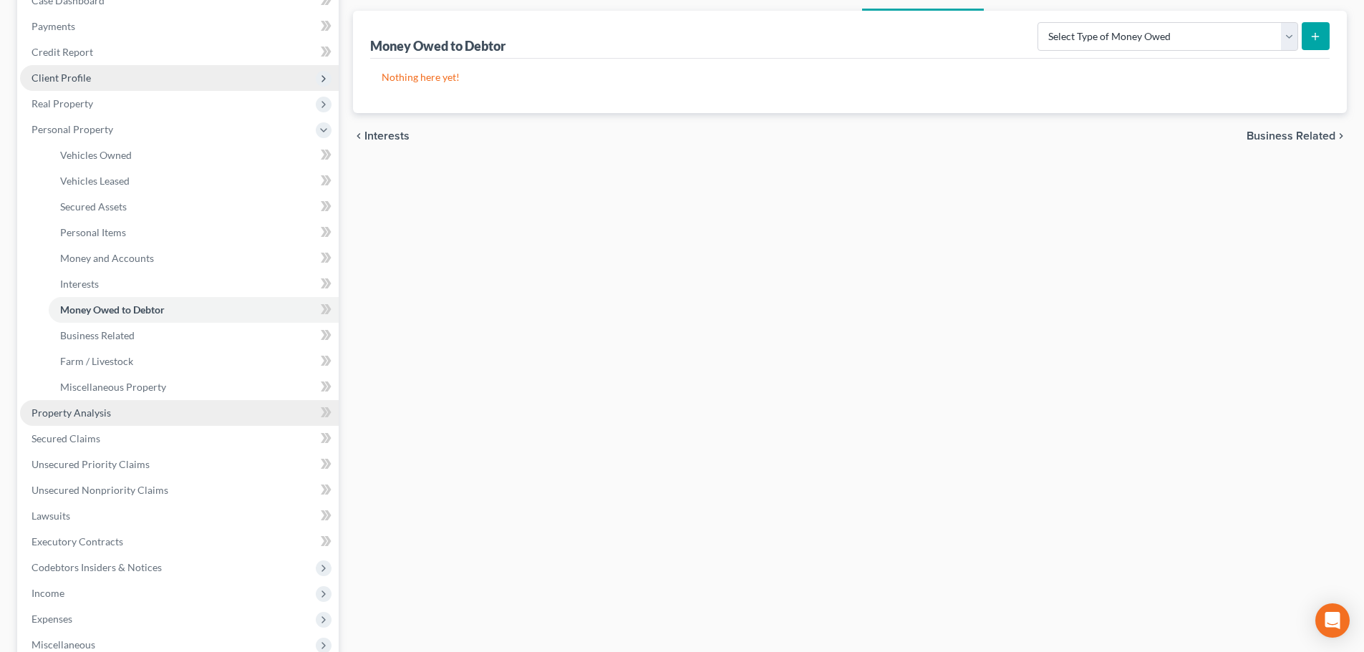
scroll to position [215, 0]
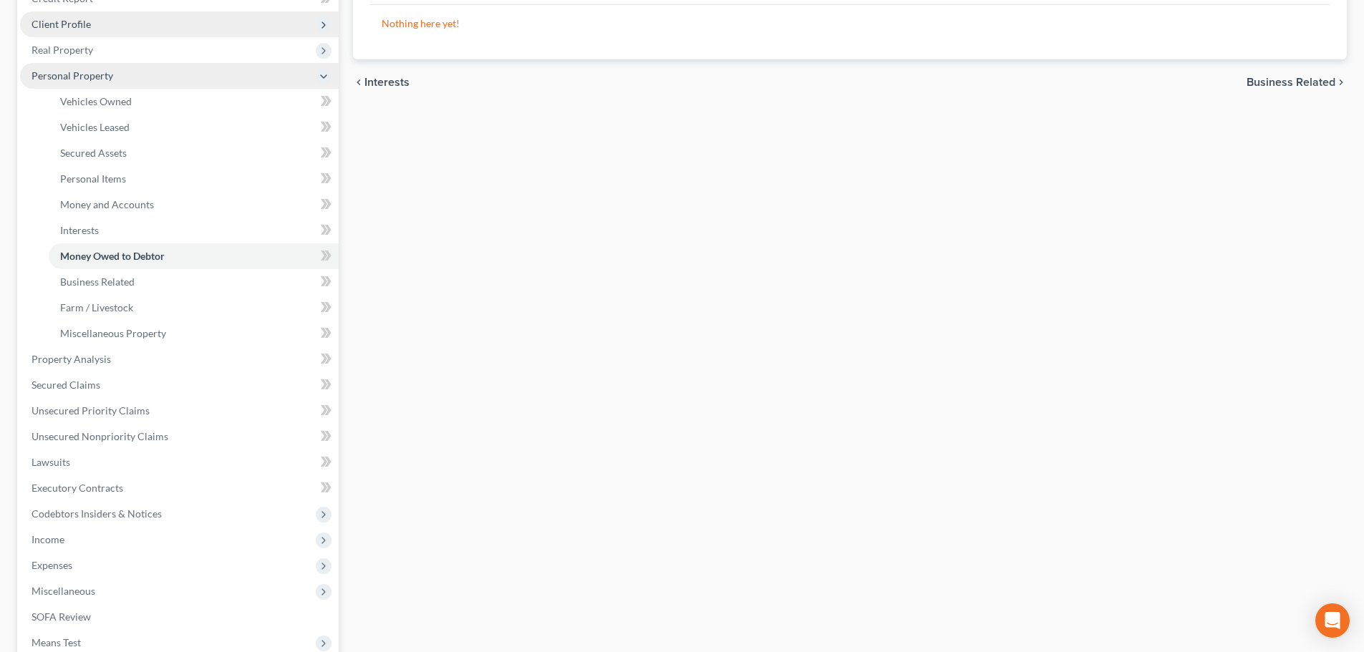
click at [327, 77] on icon at bounding box center [323, 76] width 11 height 11
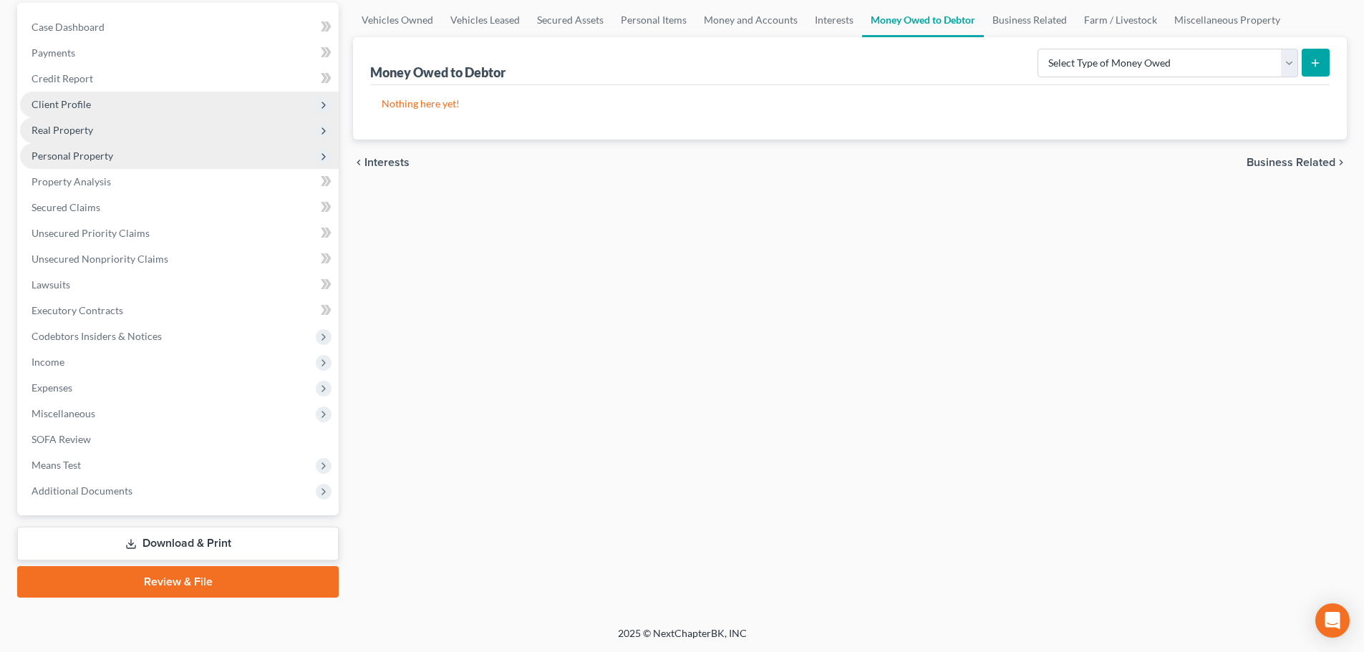
scroll to position [135, 0]
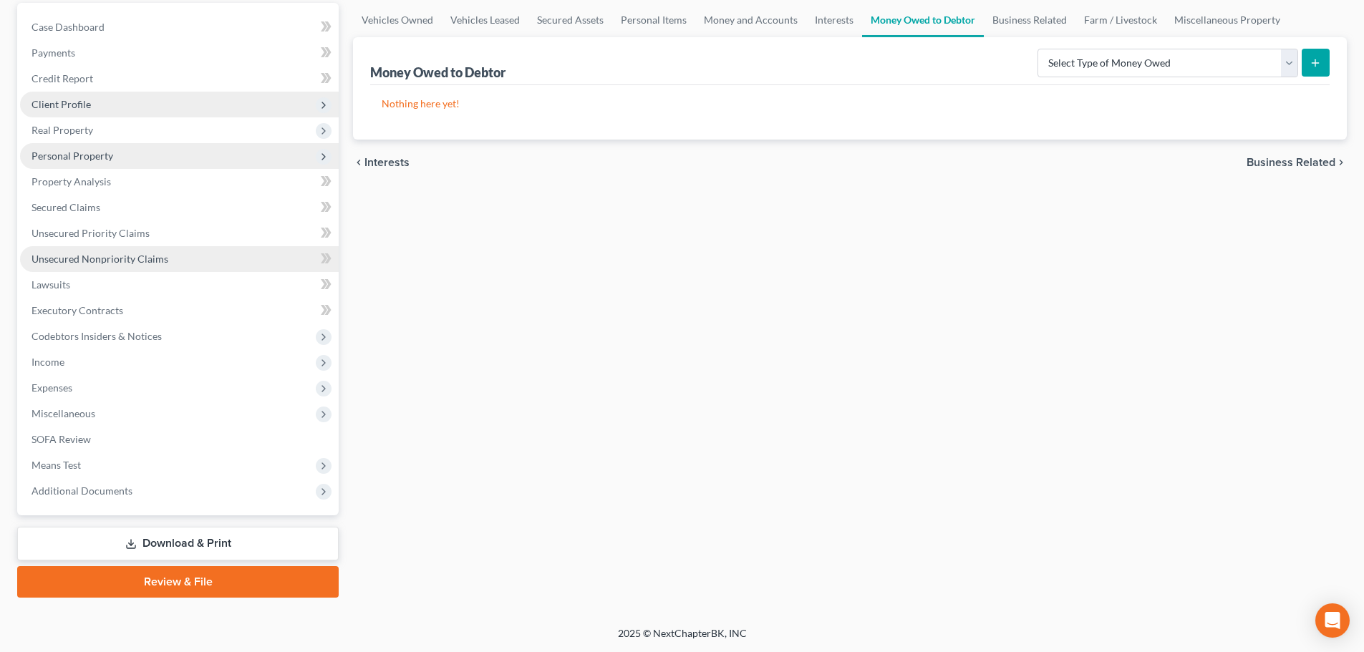
click at [149, 256] on span "Unsecured Nonpriority Claims" at bounding box center [100, 259] width 137 height 12
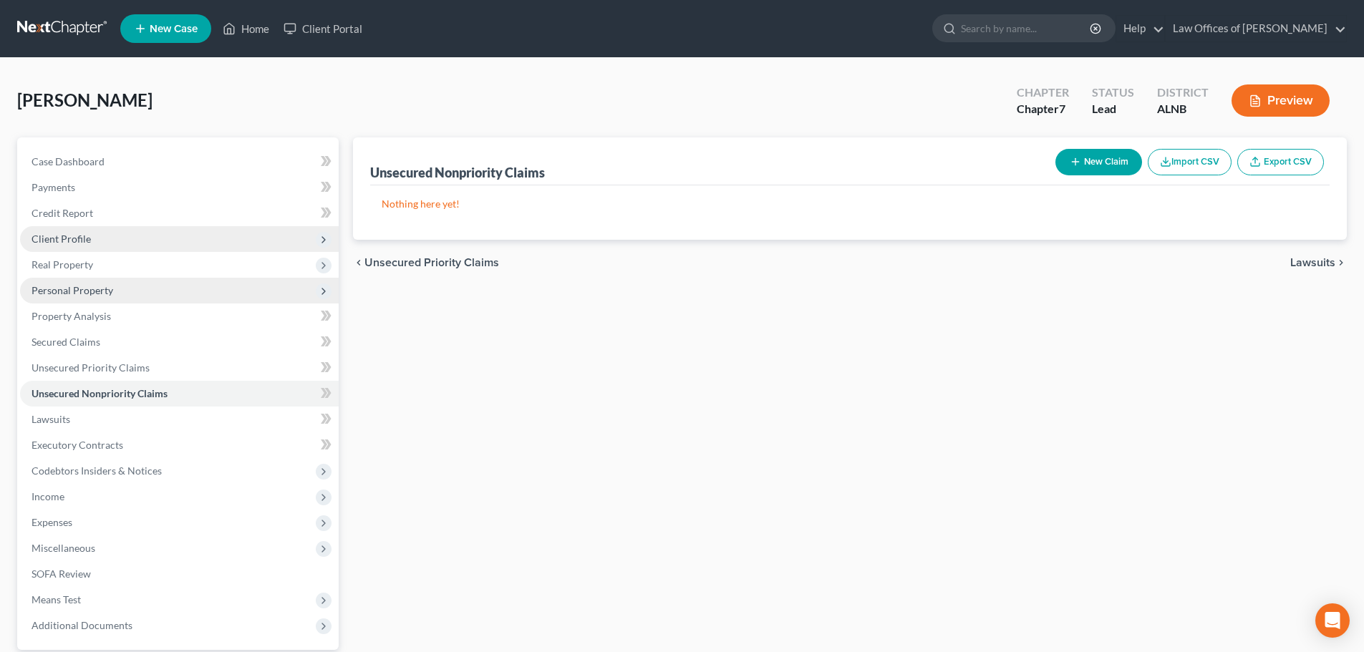
click at [1094, 163] on button "New Claim" at bounding box center [1099, 162] width 87 height 26
select select "0"
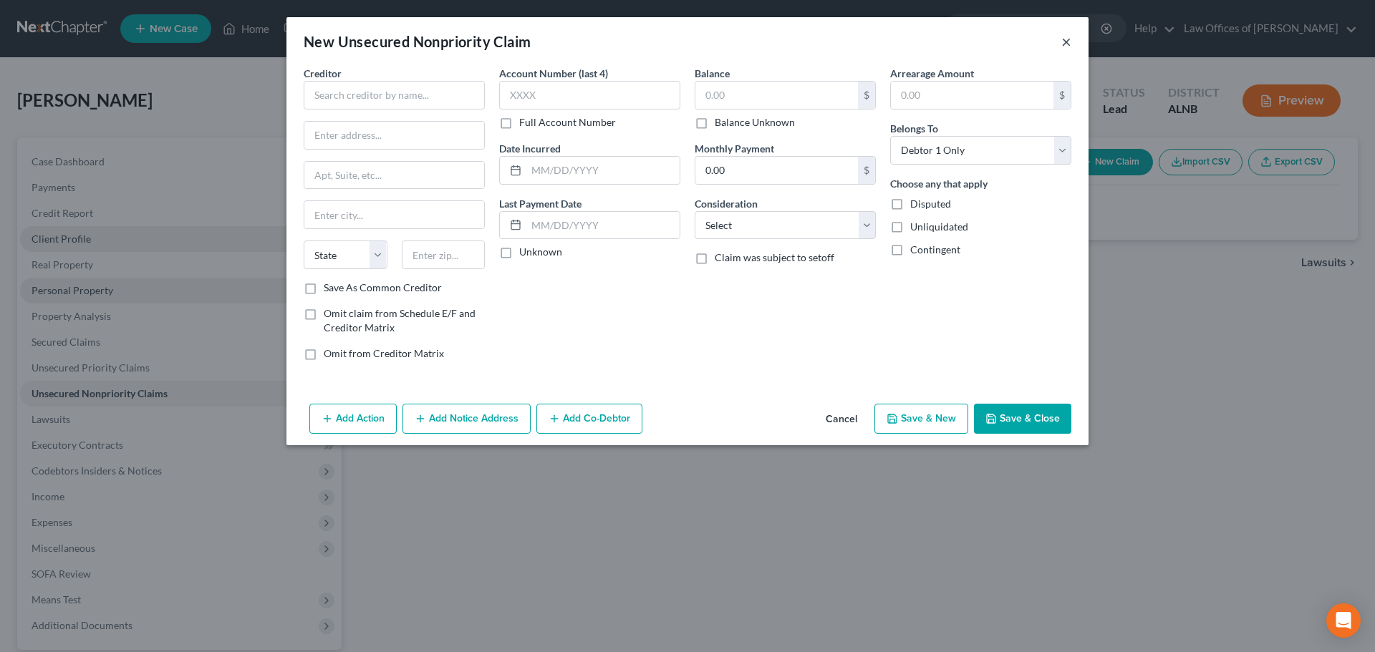
click at [1063, 42] on button "×" at bounding box center [1066, 41] width 10 height 17
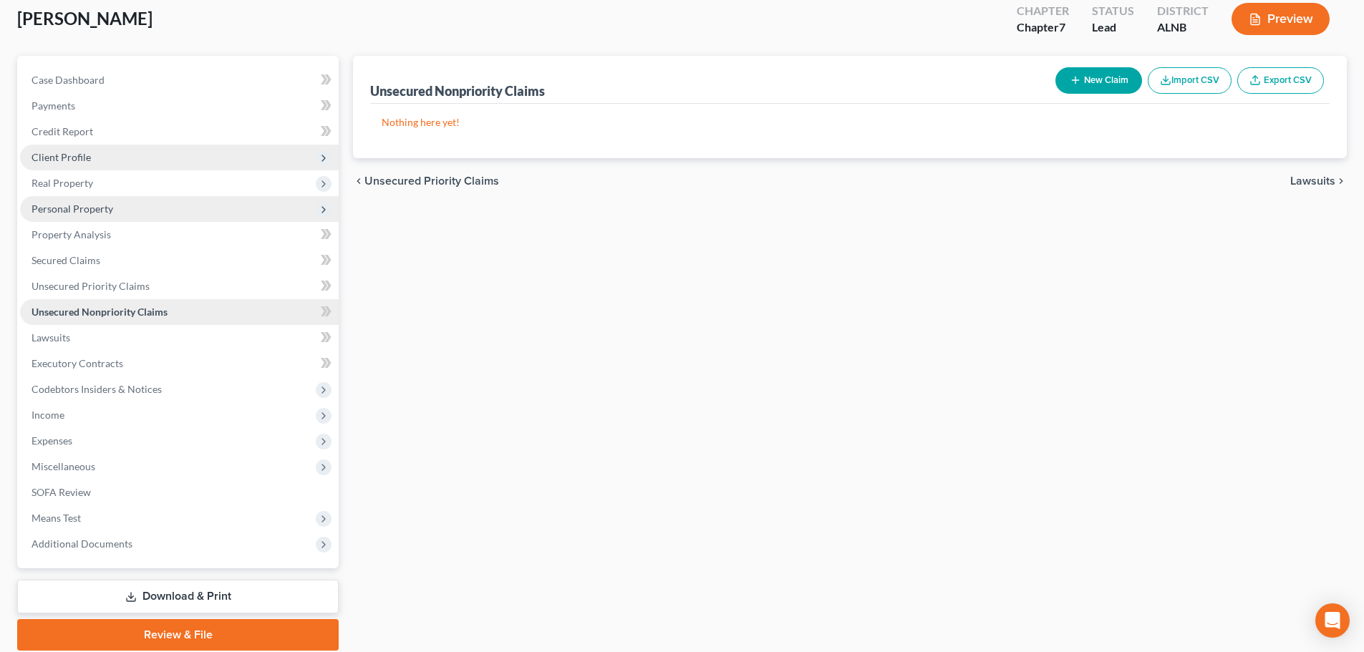
scroll to position [135, 0]
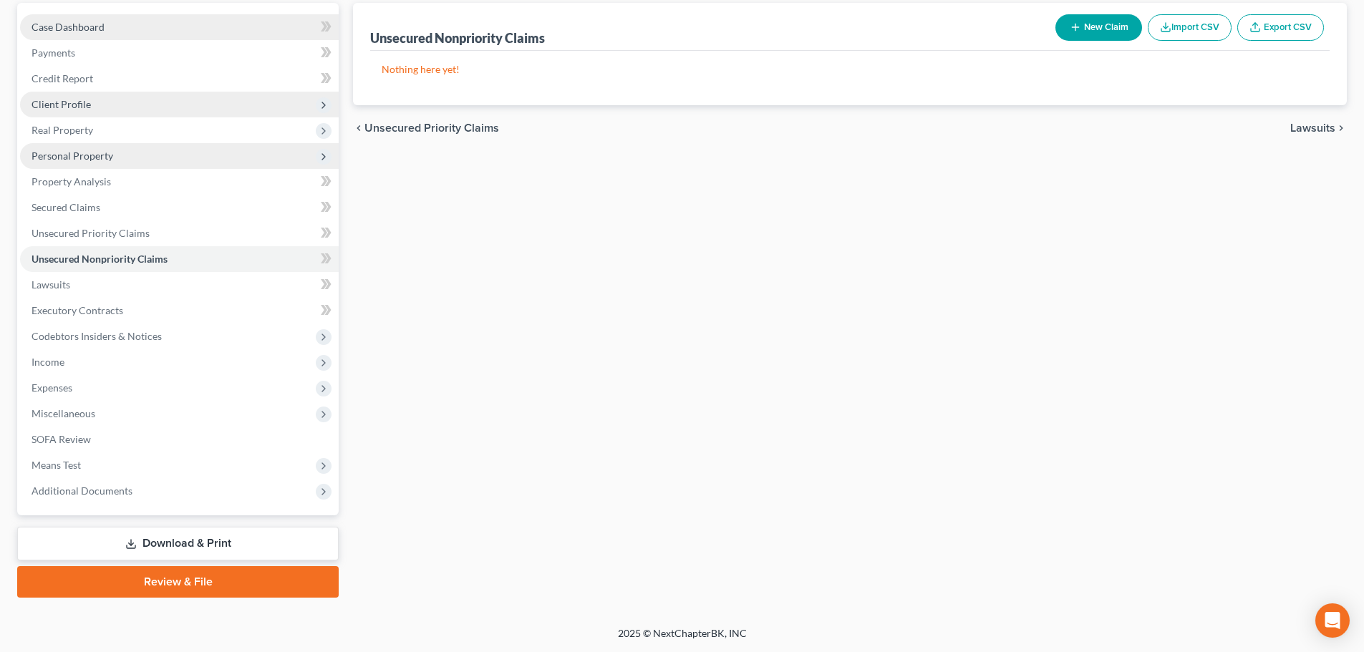
click at [87, 29] on span "Case Dashboard" at bounding box center [68, 27] width 73 height 12
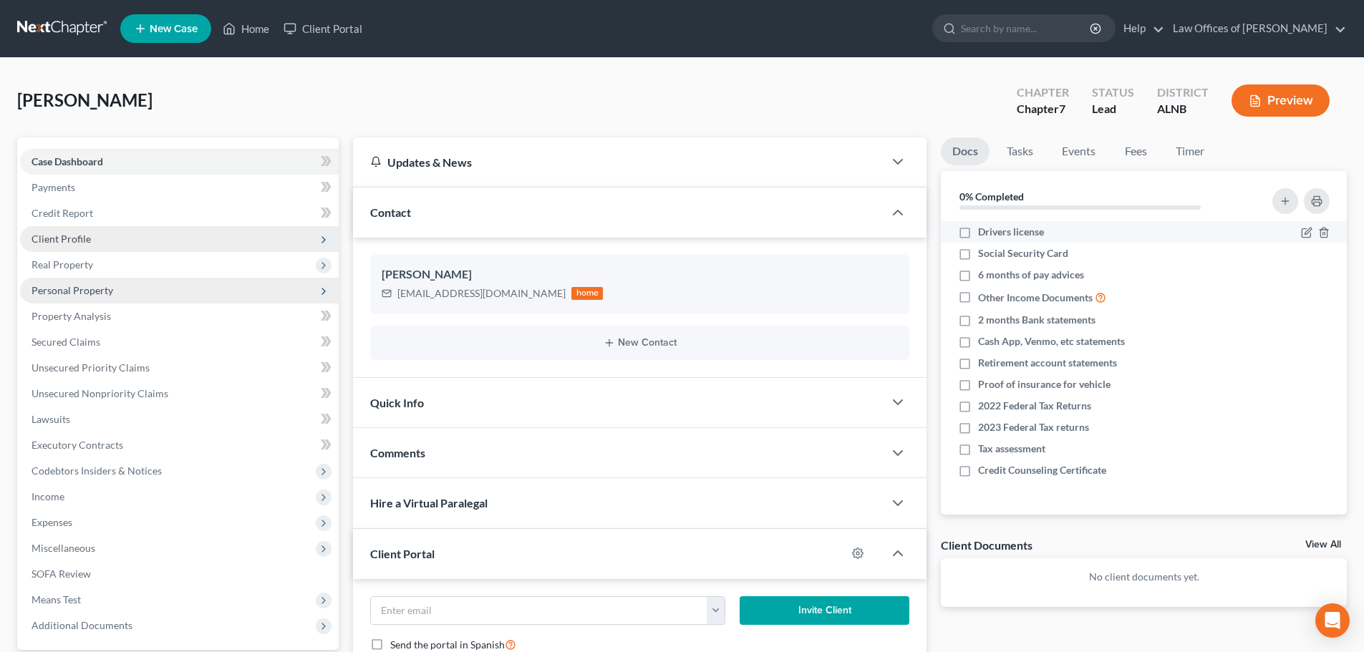
click at [978, 231] on label "Drivers license" at bounding box center [1011, 232] width 66 height 14
click at [984, 231] on input "Drivers license" at bounding box center [988, 229] width 9 height 9
checkbox input "true"
click at [978, 259] on label "Social Security Card" at bounding box center [1023, 253] width 90 height 14
click at [984, 256] on input "Social Security Card" at bounding box center [988, 250] width 9 height 9
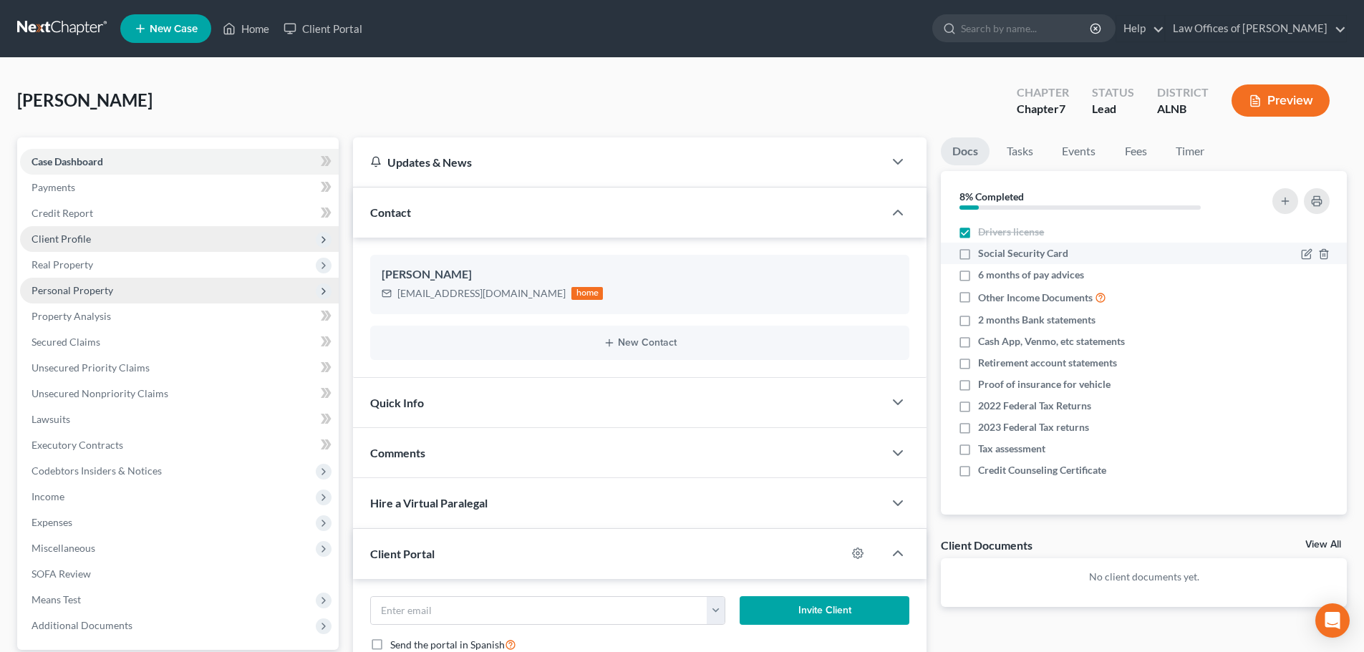
checkbox input "true"
click at [1304, 408] on icon "button" at bounding box center [1306, 406] width 11 height 11
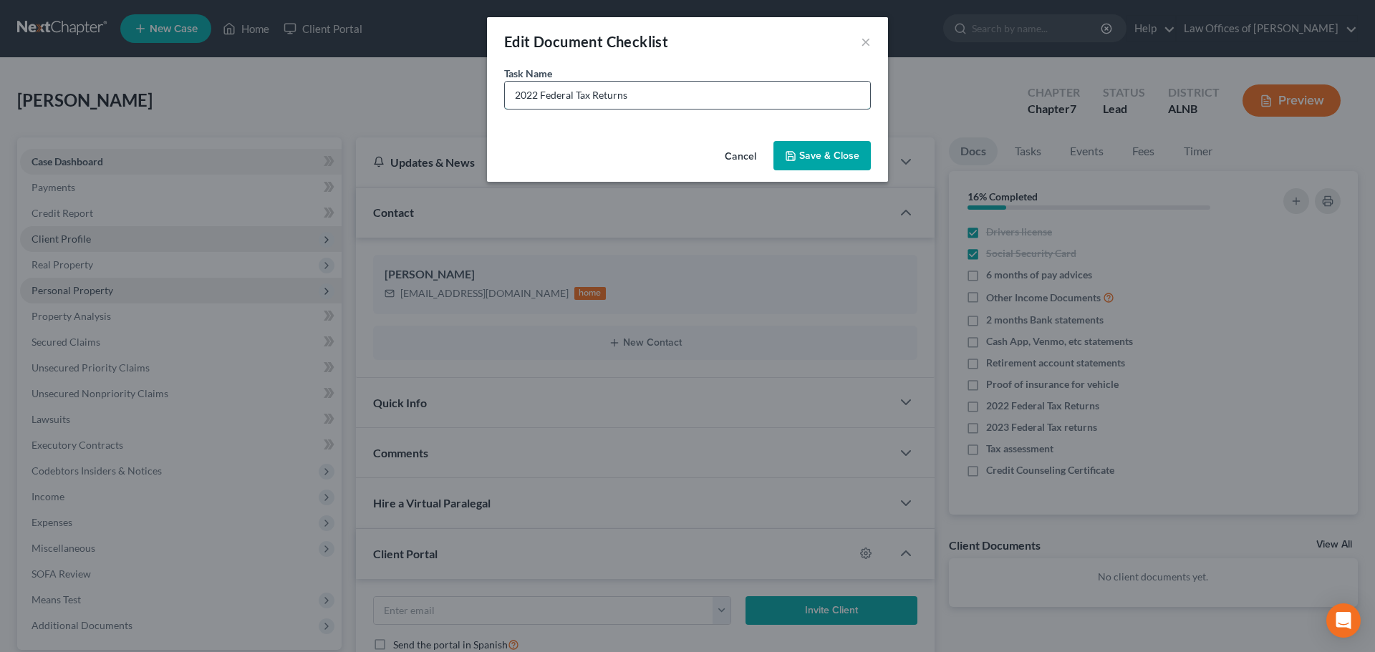
click at [537, 99] on input "2022 Federal Tax Returns" at bounding box center [687, 95] width 365 height 27
type input "2024 Federal Tax Returns"
click at [814, 153] on button "Save & Close" at bounding box center [821, 156] width 97 height 30
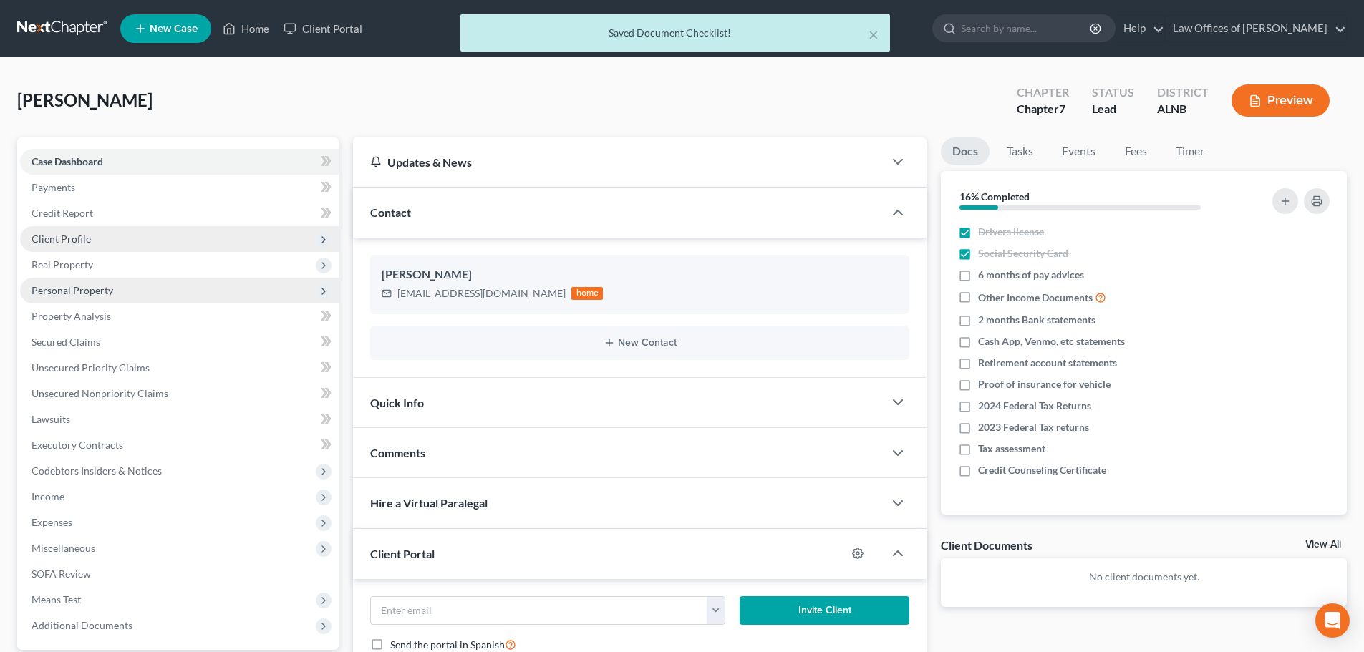
click at [405, 37] on div "× Saved Document Checklist!" at bounding box center [675, 36] width 1364 height 44
